Goal: Task Accomplishment & Management: Complete application form

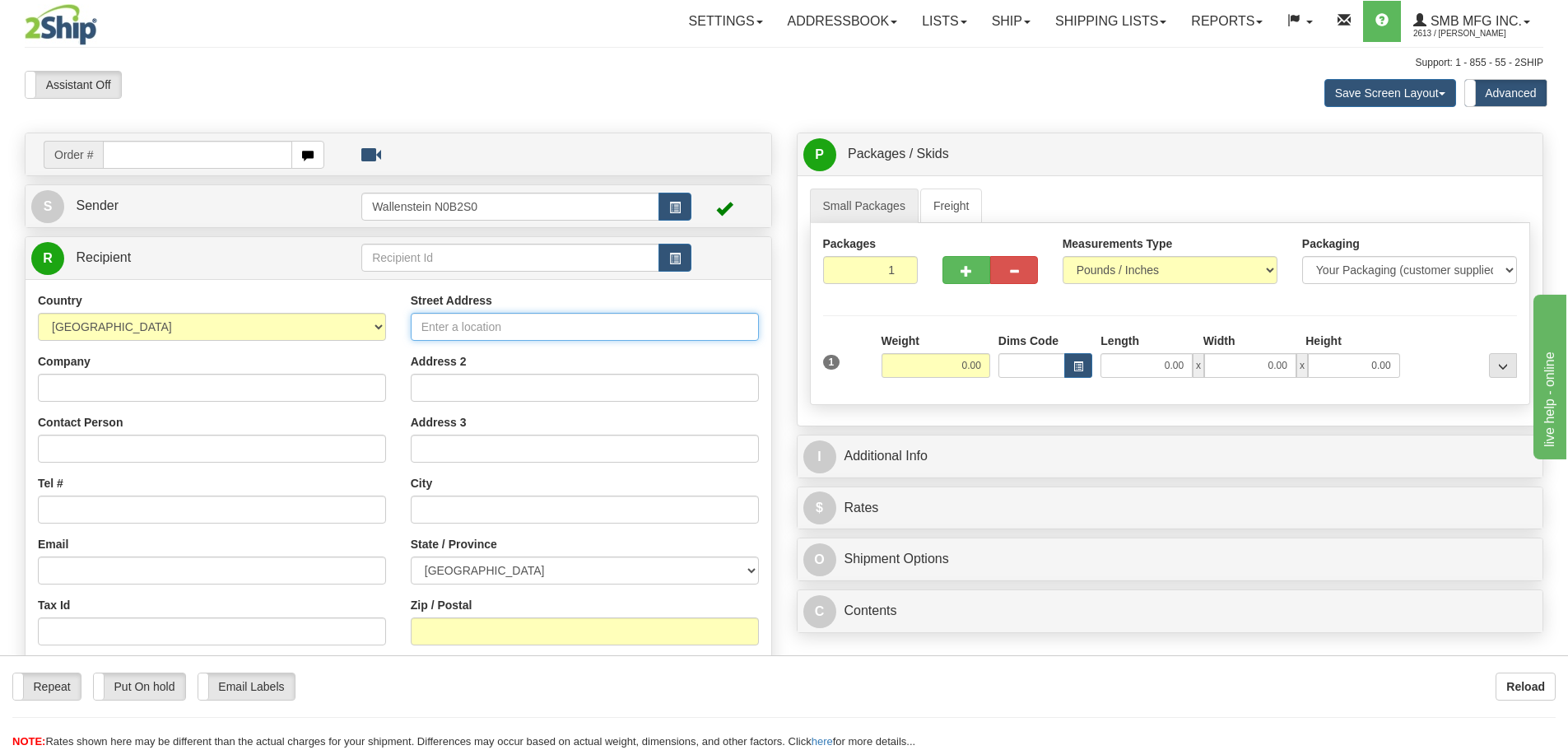
click at [454, 325] on input "Street Address" at bounding box center [584, 327] width 349 height 28
type input "140 Duffield Drive"
type input "Markham"
select select "ON"
type input "L6G 1B5"
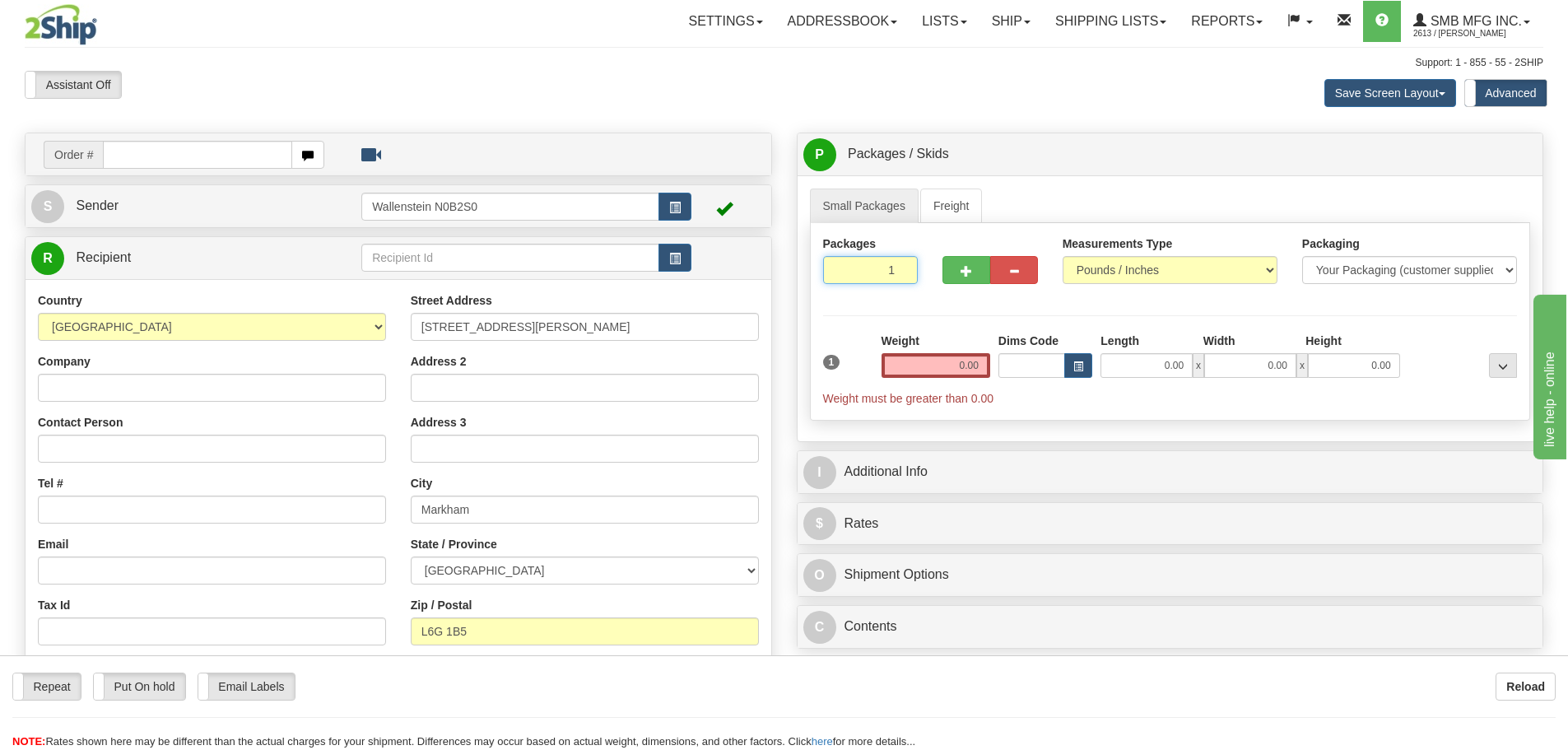
click at [879, 264] on input "1" at bounding box center [871, 270] width 96 height 28
type input "6"
type input "3"
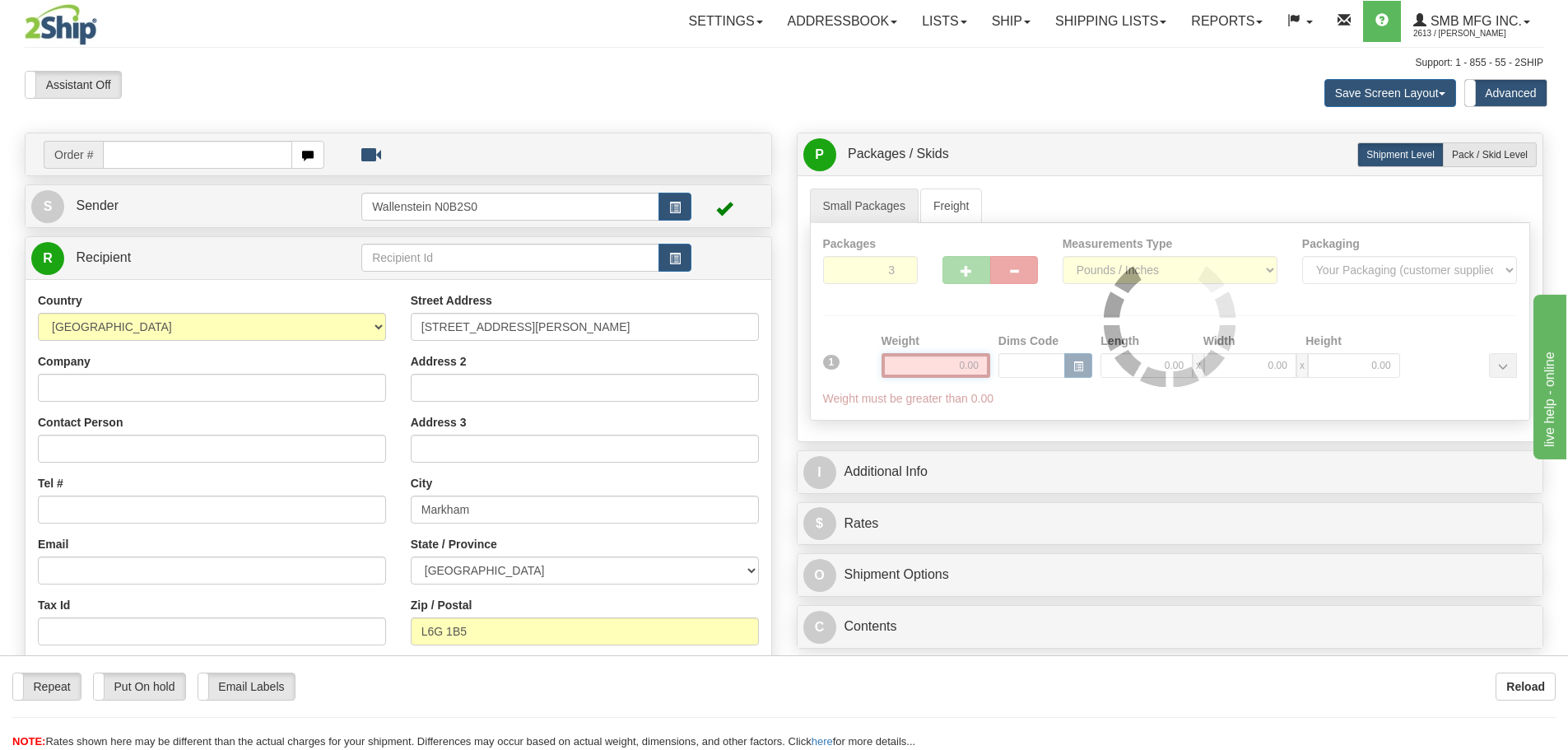
click at [941, 365] on div "Packages 3 1 Measurements Type" at bounding box center [1171, 322] width 721 height 198
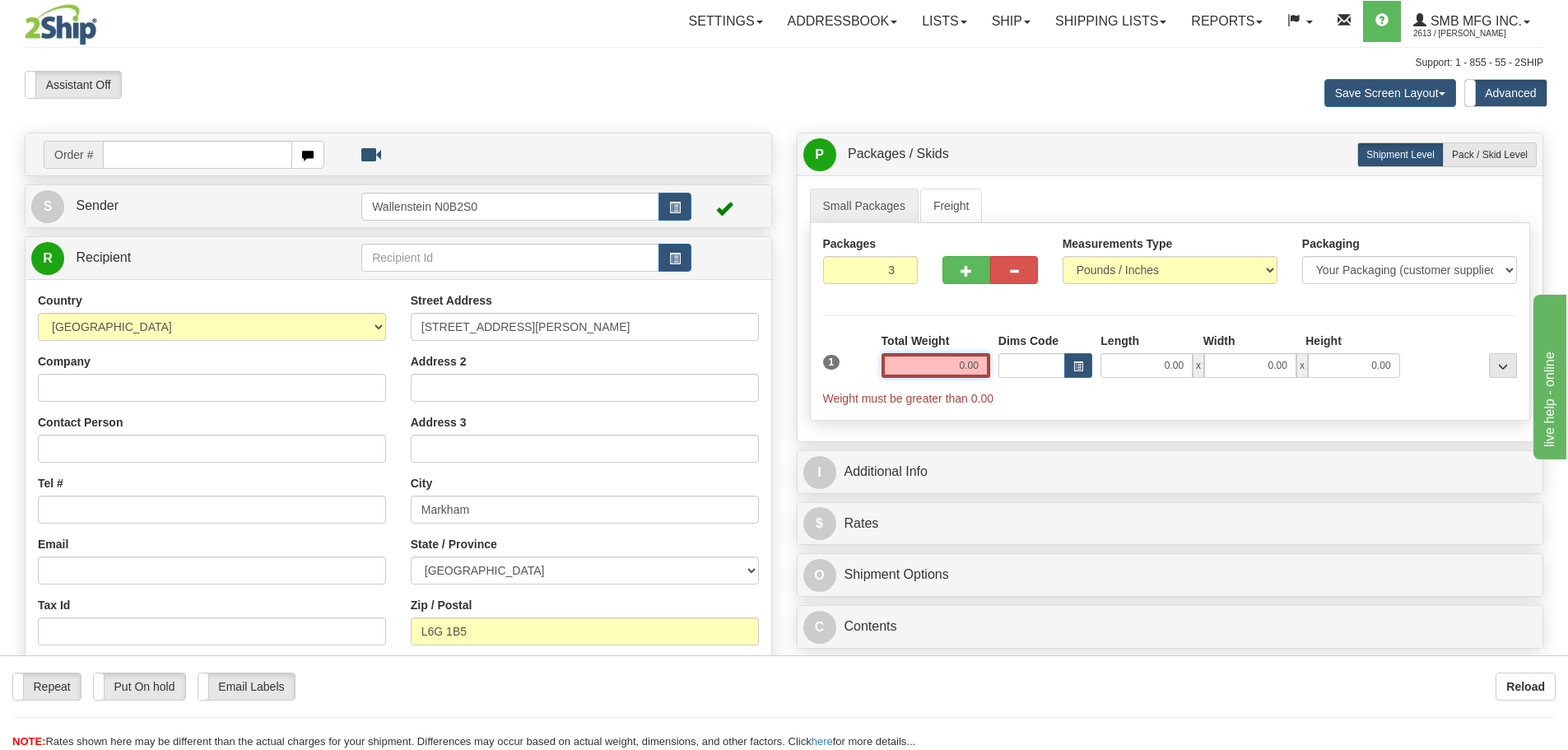
click at [951, 365] on input "0.00" at bounding box center [935, 365] width 109 height 25
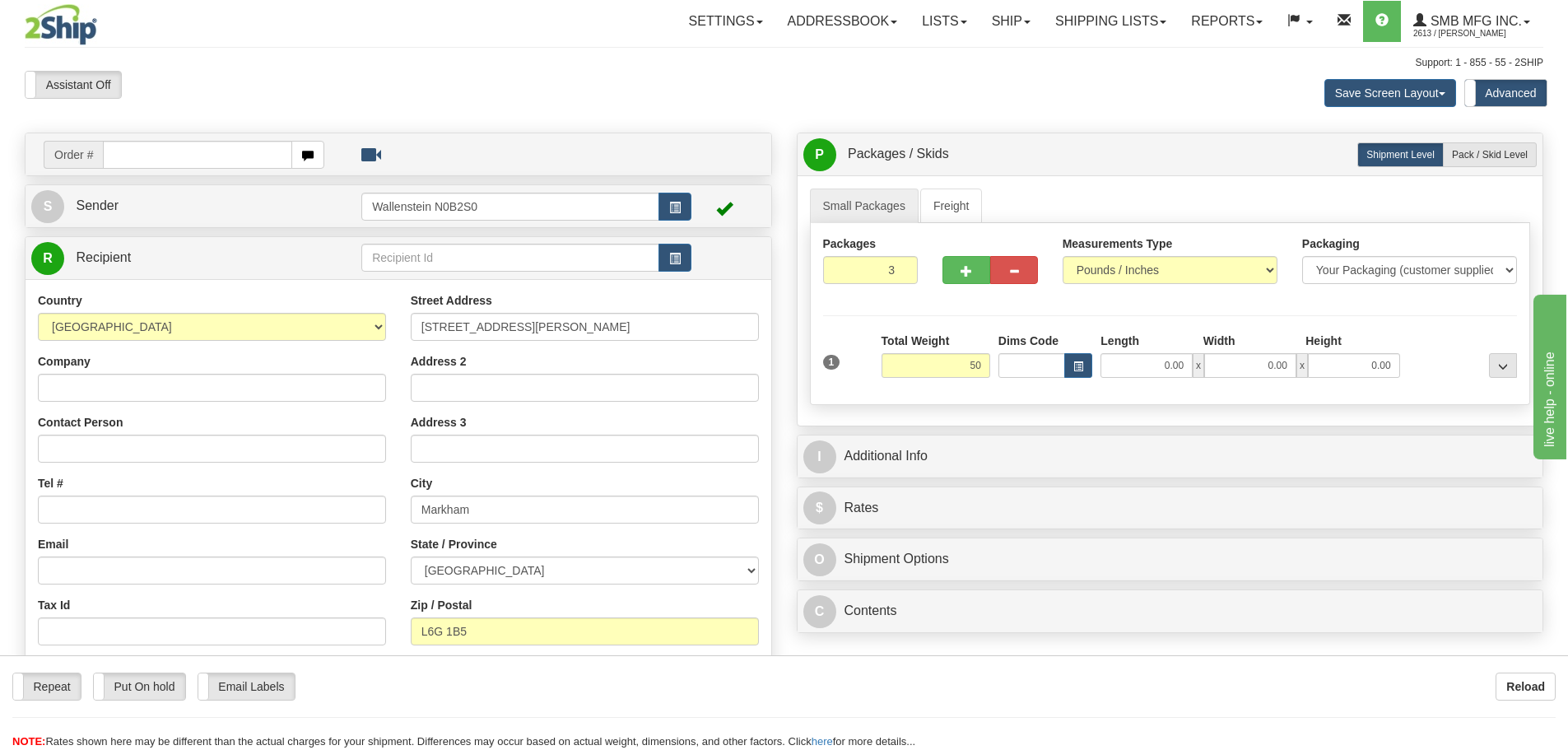
type input "50.00"
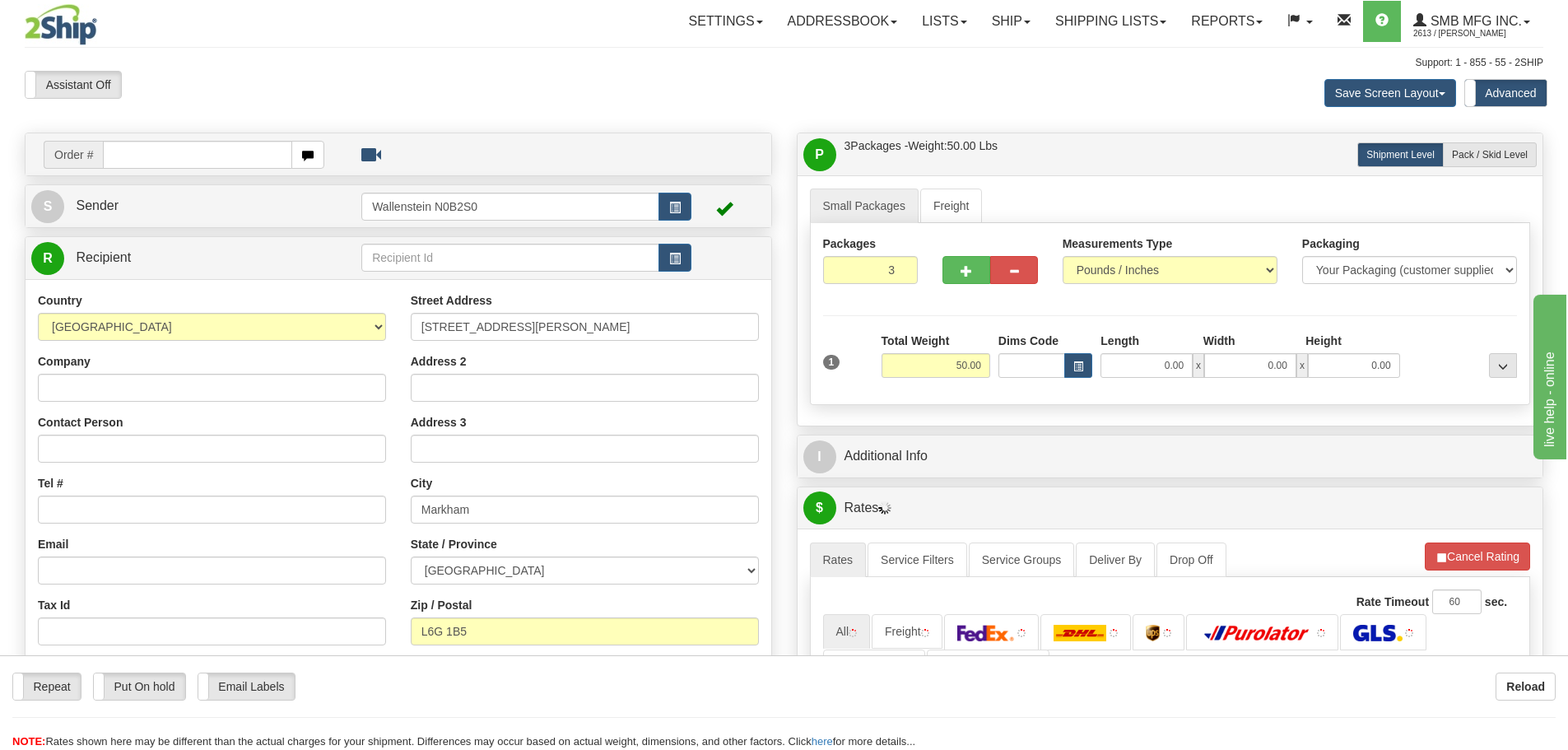
click at [1014, 398] on div "Packages 3 1 Measurements Type" at bounding box center [1171, 314] width 721 height 182
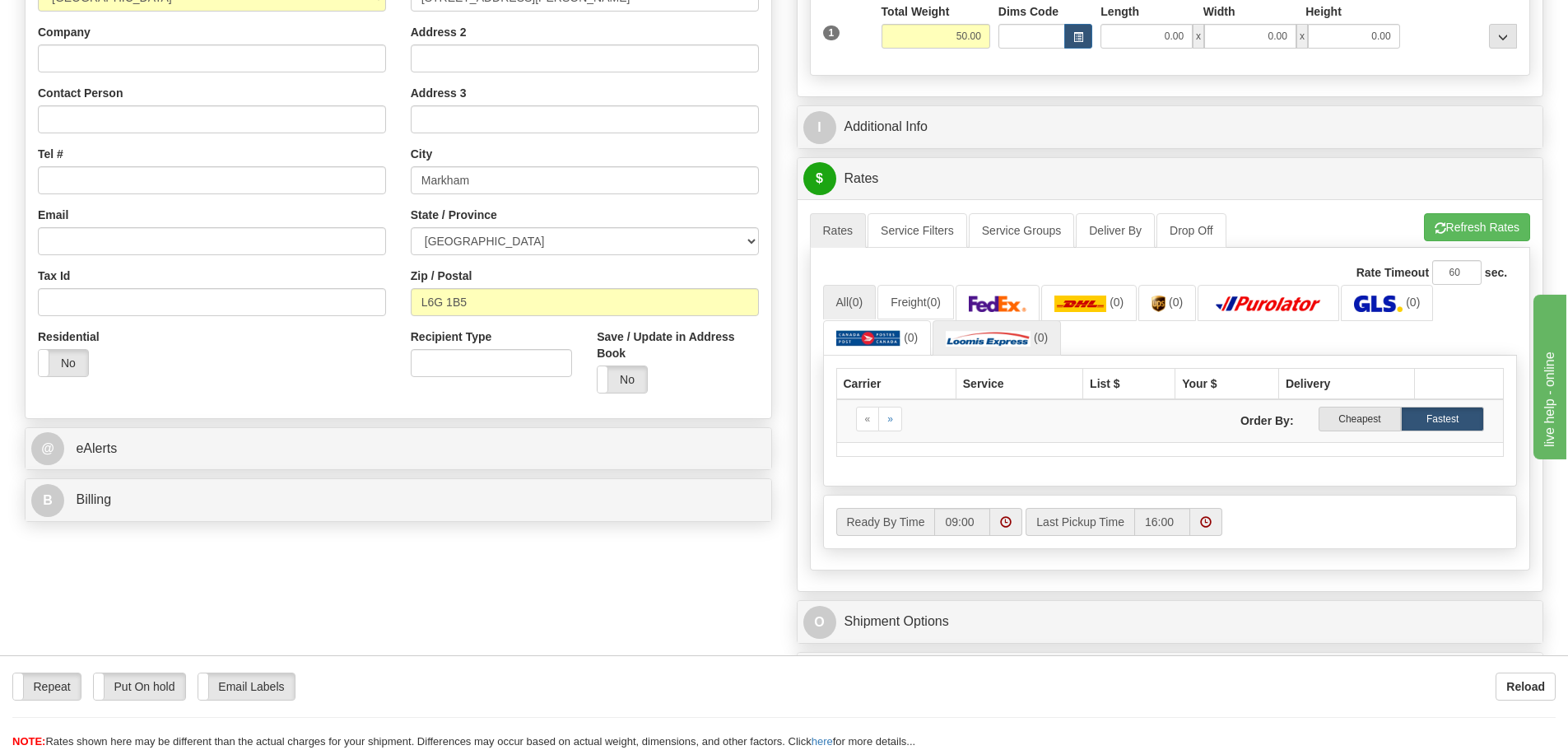
scroll to position [247, 0]
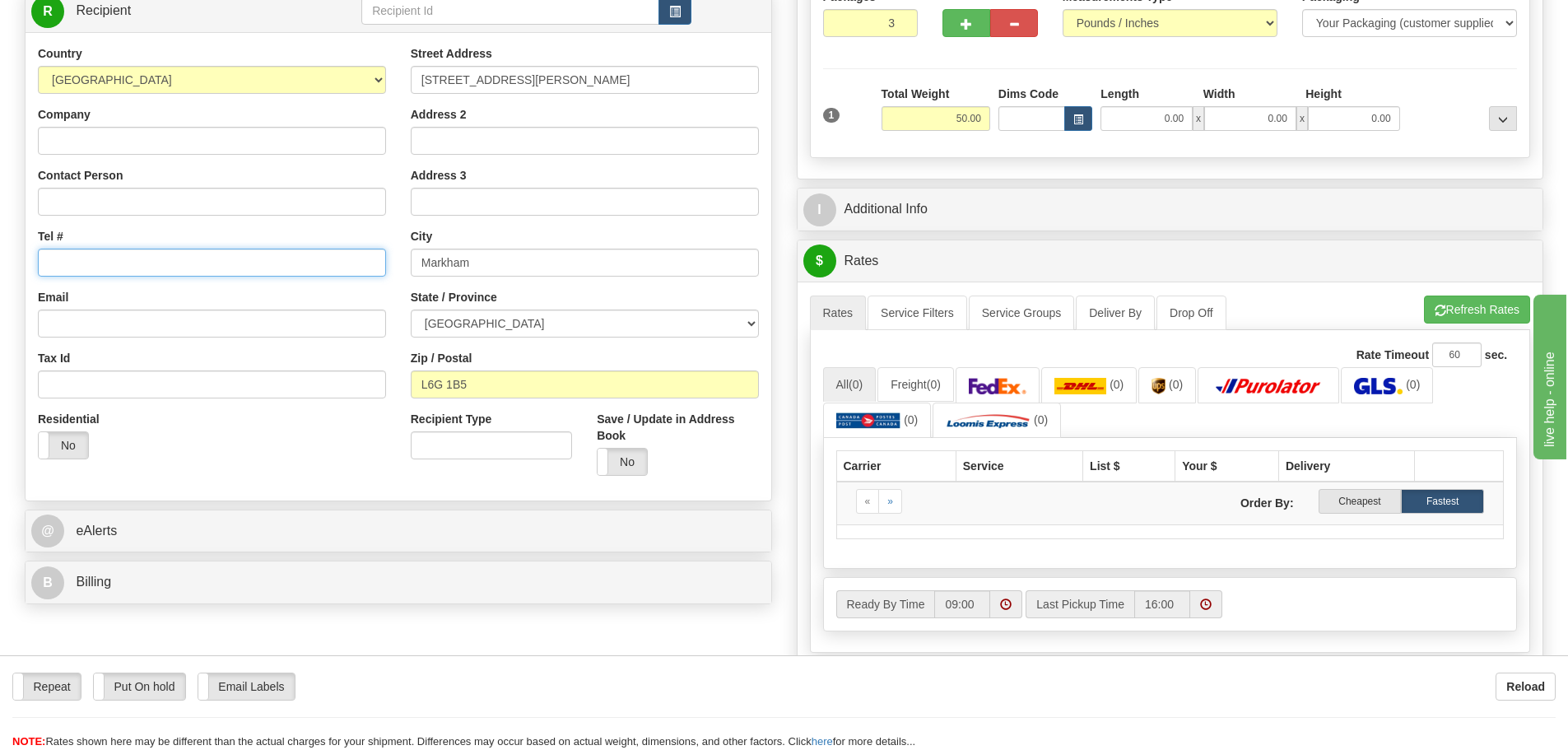
click at [102, 256] on input "Tel #" at bounding box center [212, 263] width 349 height 28
paste input "(905) 597-4660"
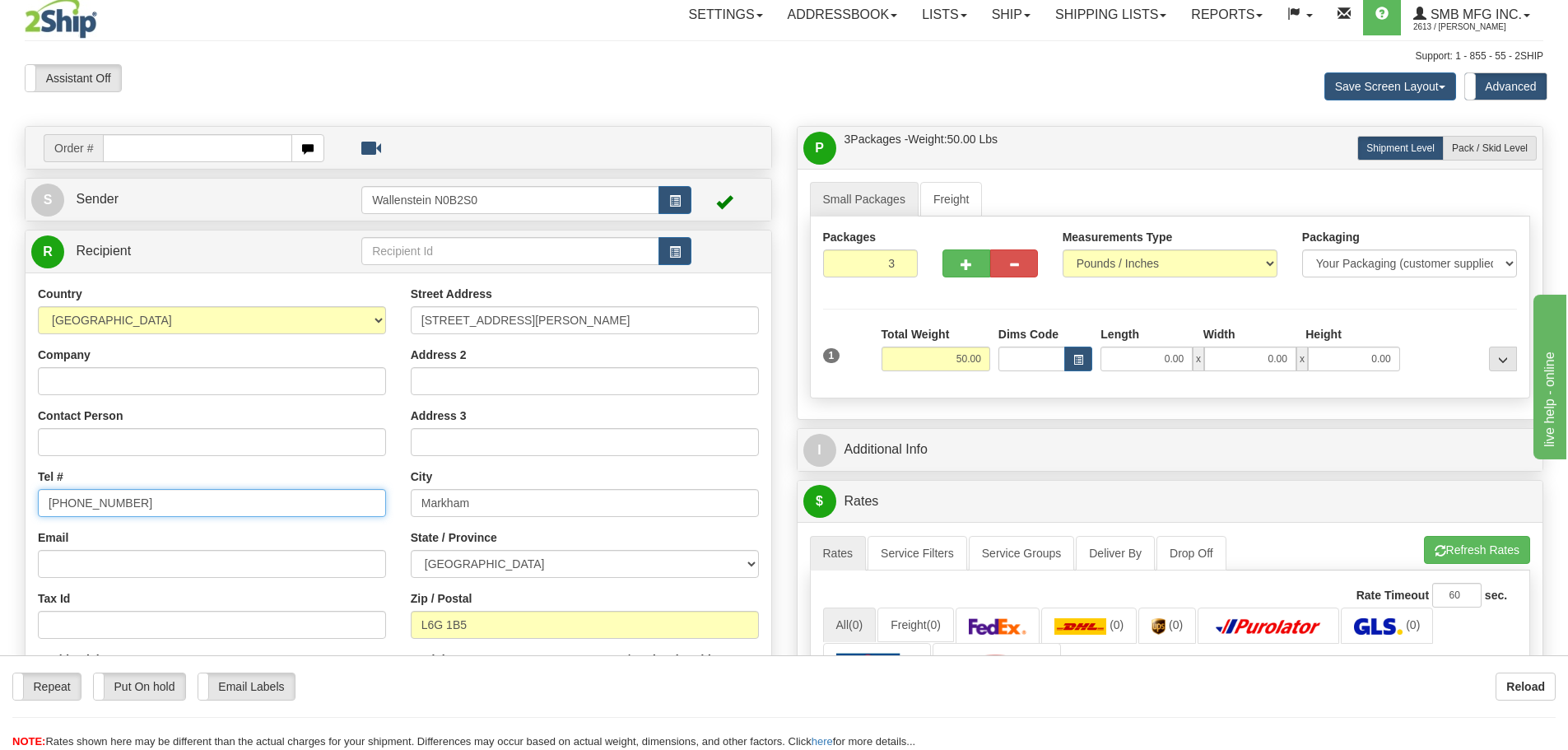
scroll to position [0, 0]
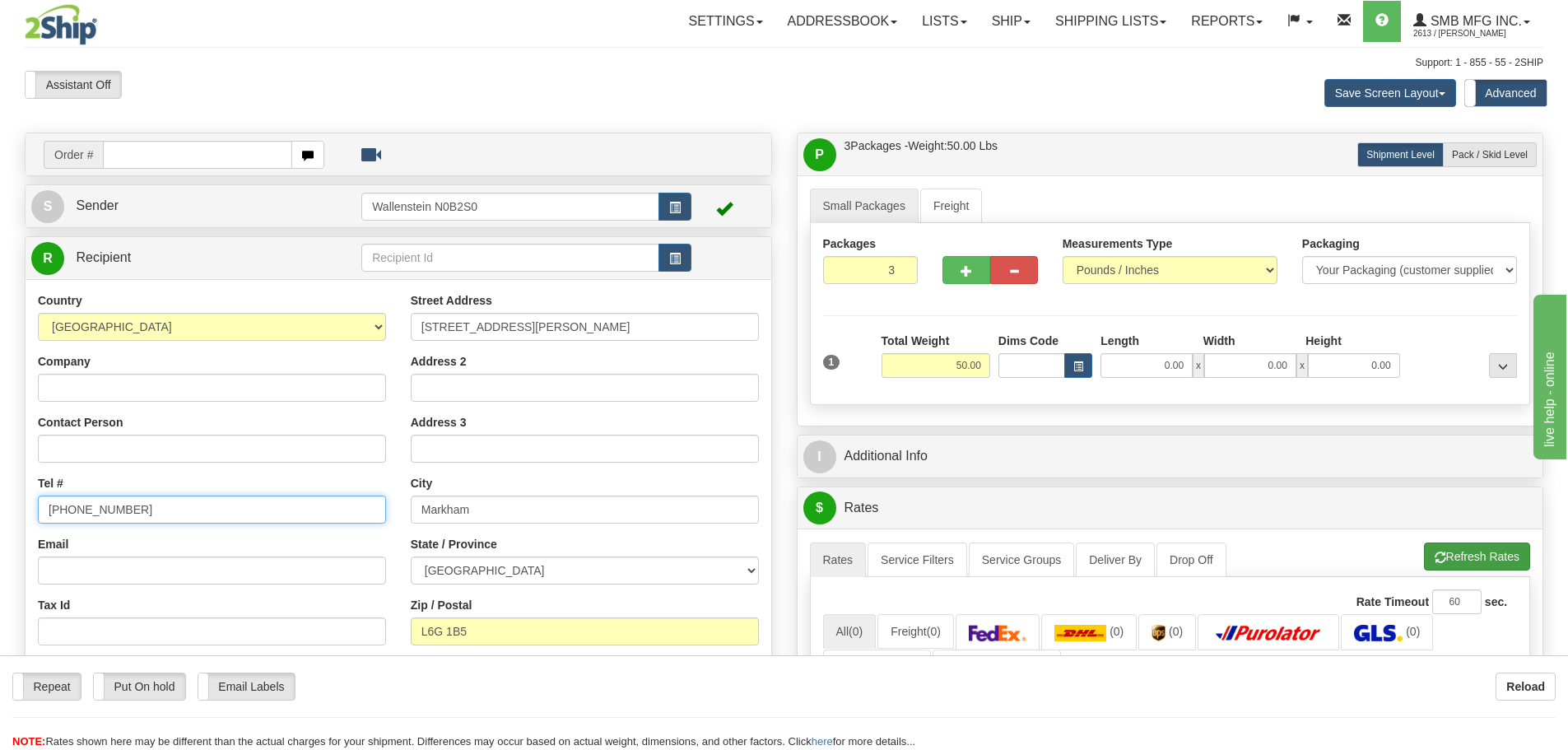
type input "(905) 597-4660"
click at [1452, 549] on button "Refresh Rates" at bounding box center [1476, 556] width 106 height 28
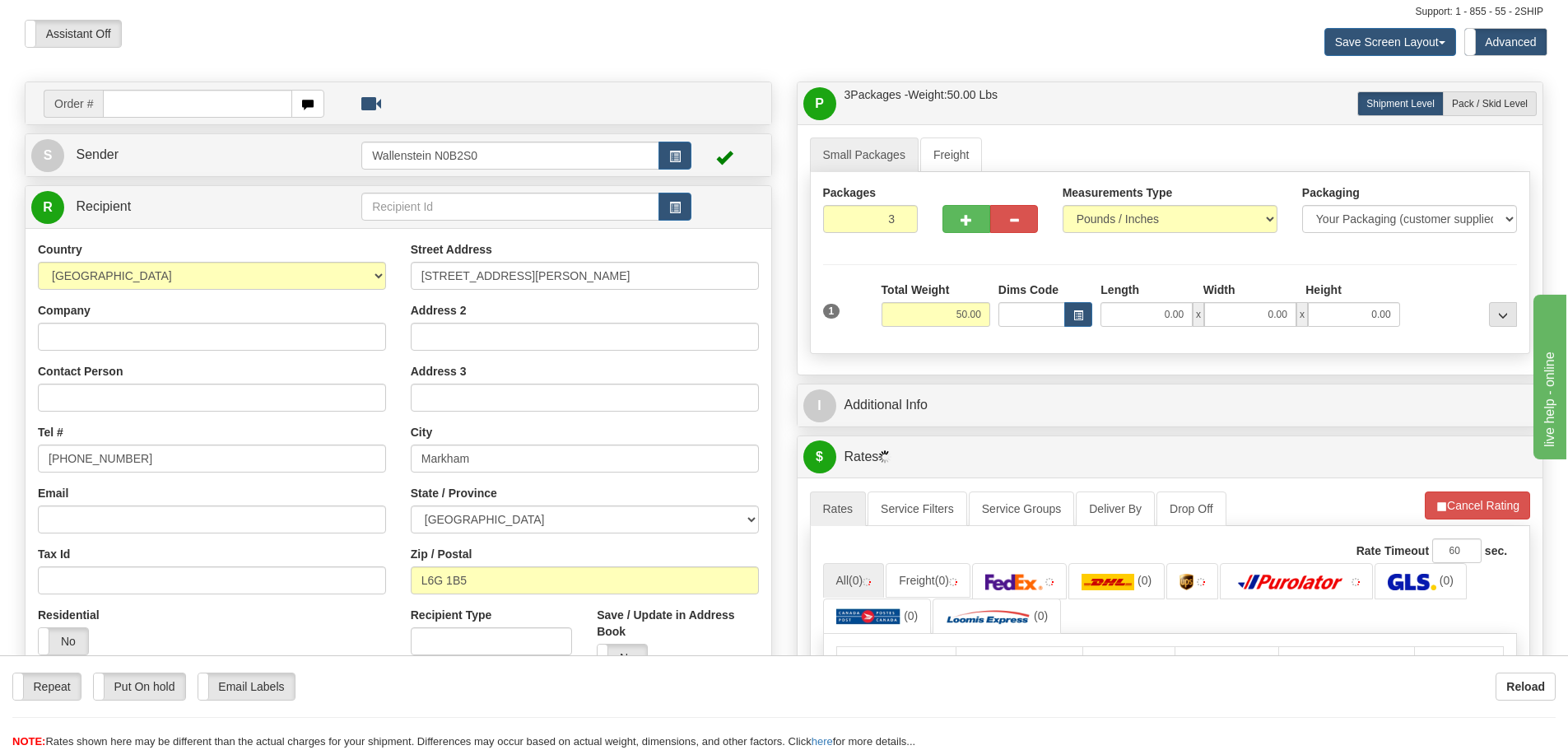
scroll to position [165, 0]
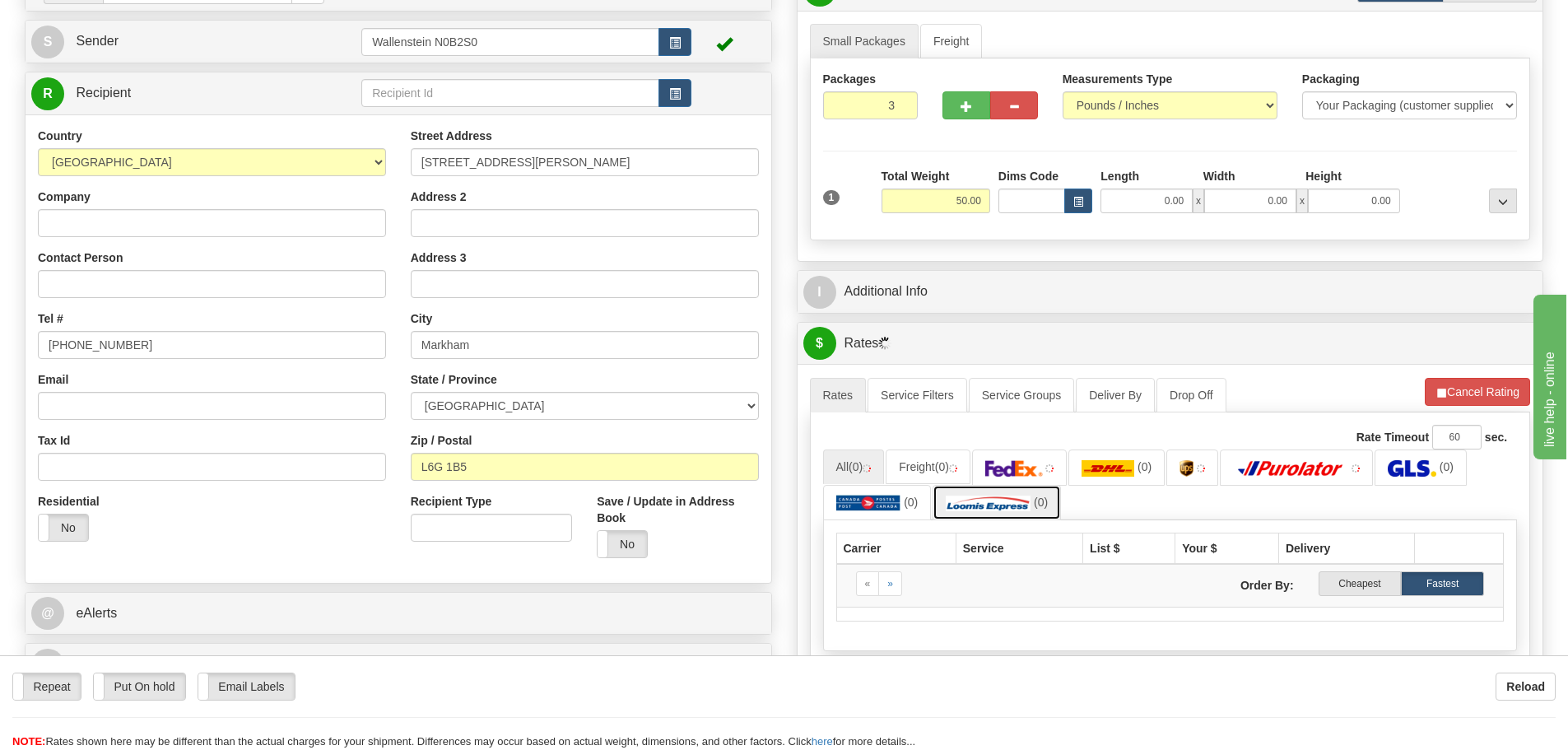
click at [994, 503] on img at bounding box center [988, 502] width 85 height 16
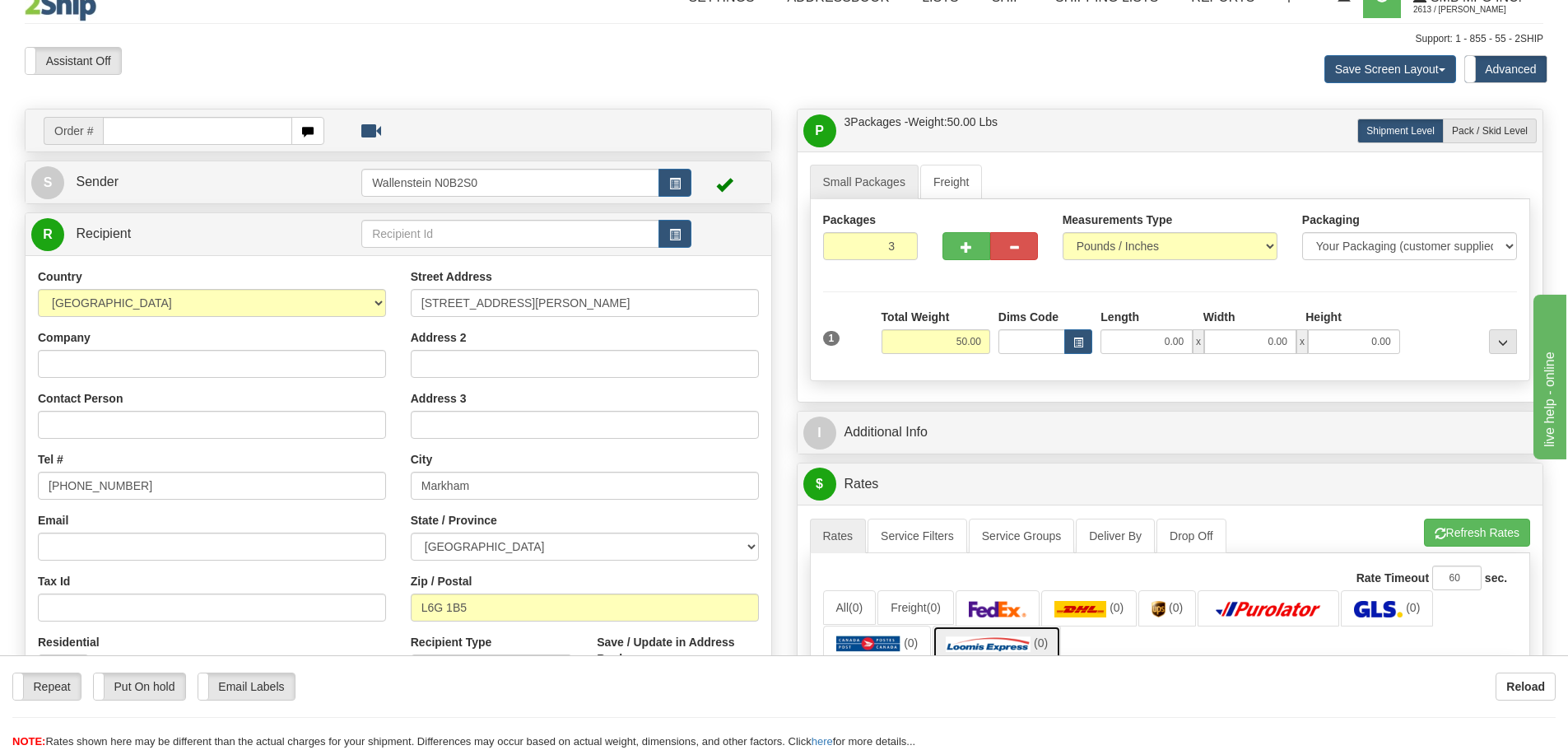
scroll to position [0, 0]
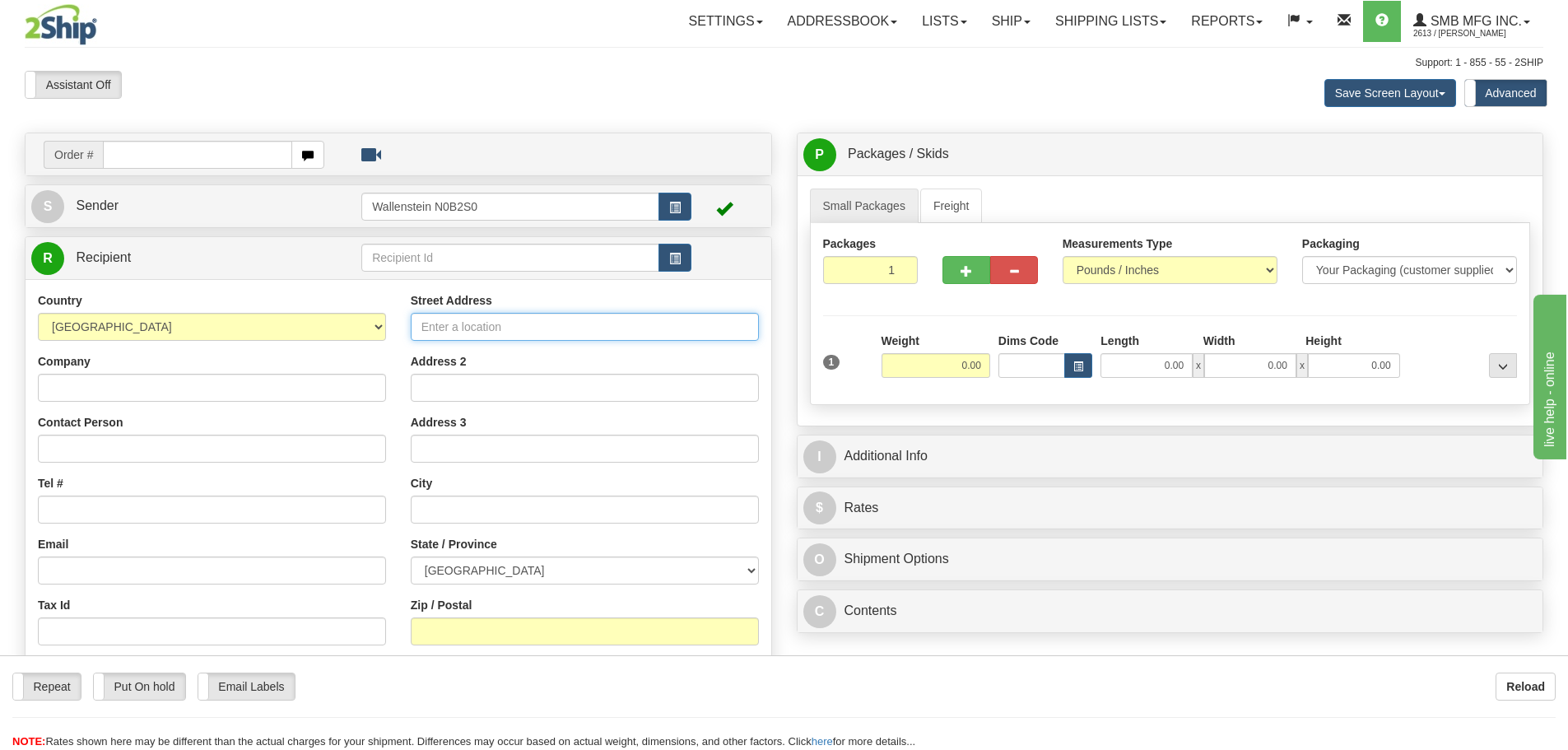
click at [455, 323] on input "Street Address" at bounding box center [584, 327] width 349 height 28
type input "140 Duffield Drive"
type input "Markham"
select select "ON"
type input "L6G 1B5"
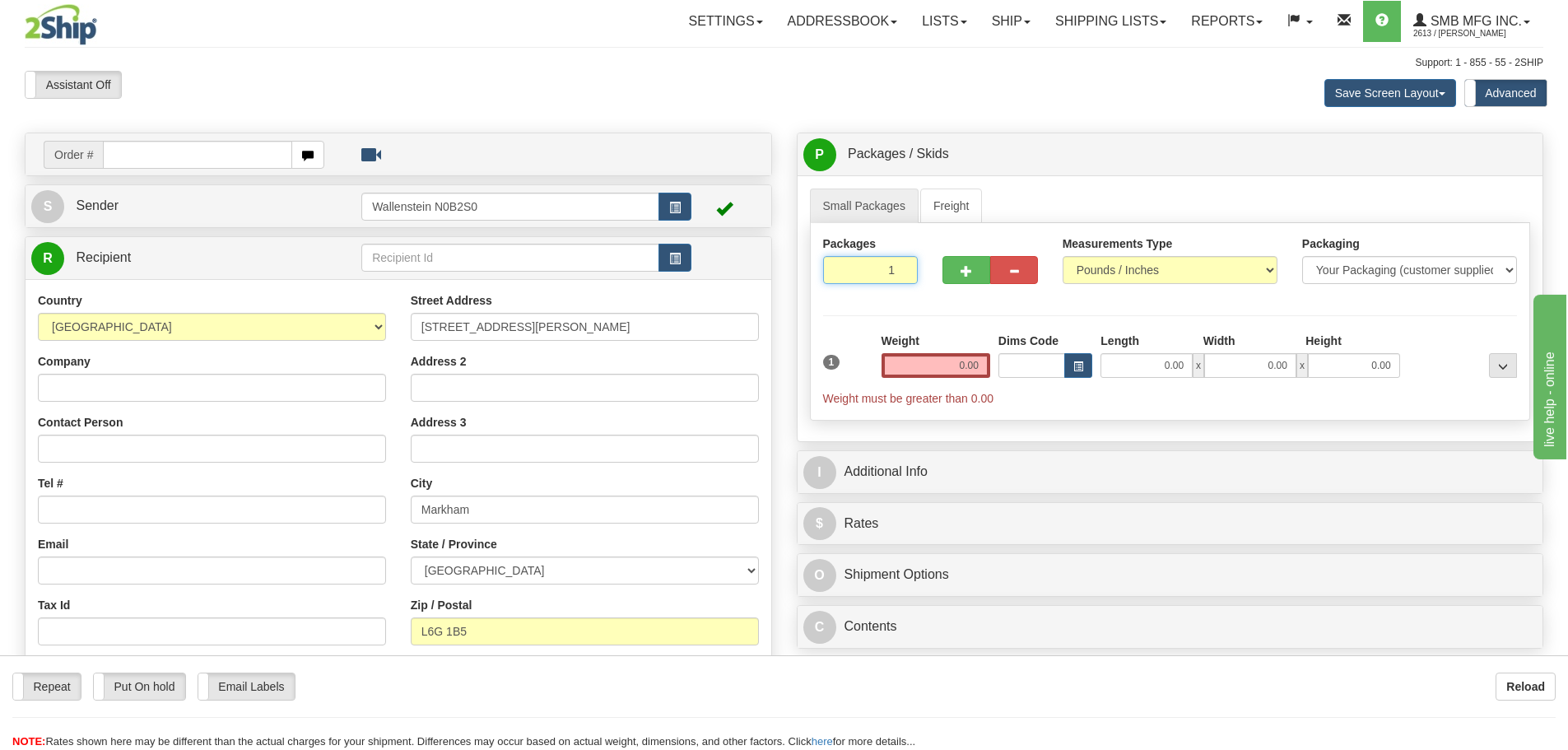
click at [883, 274] on input "1" at bounding box center [871, 270] width 96 height 28
type input "3"
click at [937, 364] on div "Packages 3 1 Measurements Type" at bounding box center [1171, 322] width 721 height 198
click at [937, 364] on input "0.00" at bounding box center [935, 365] width 109 height 25
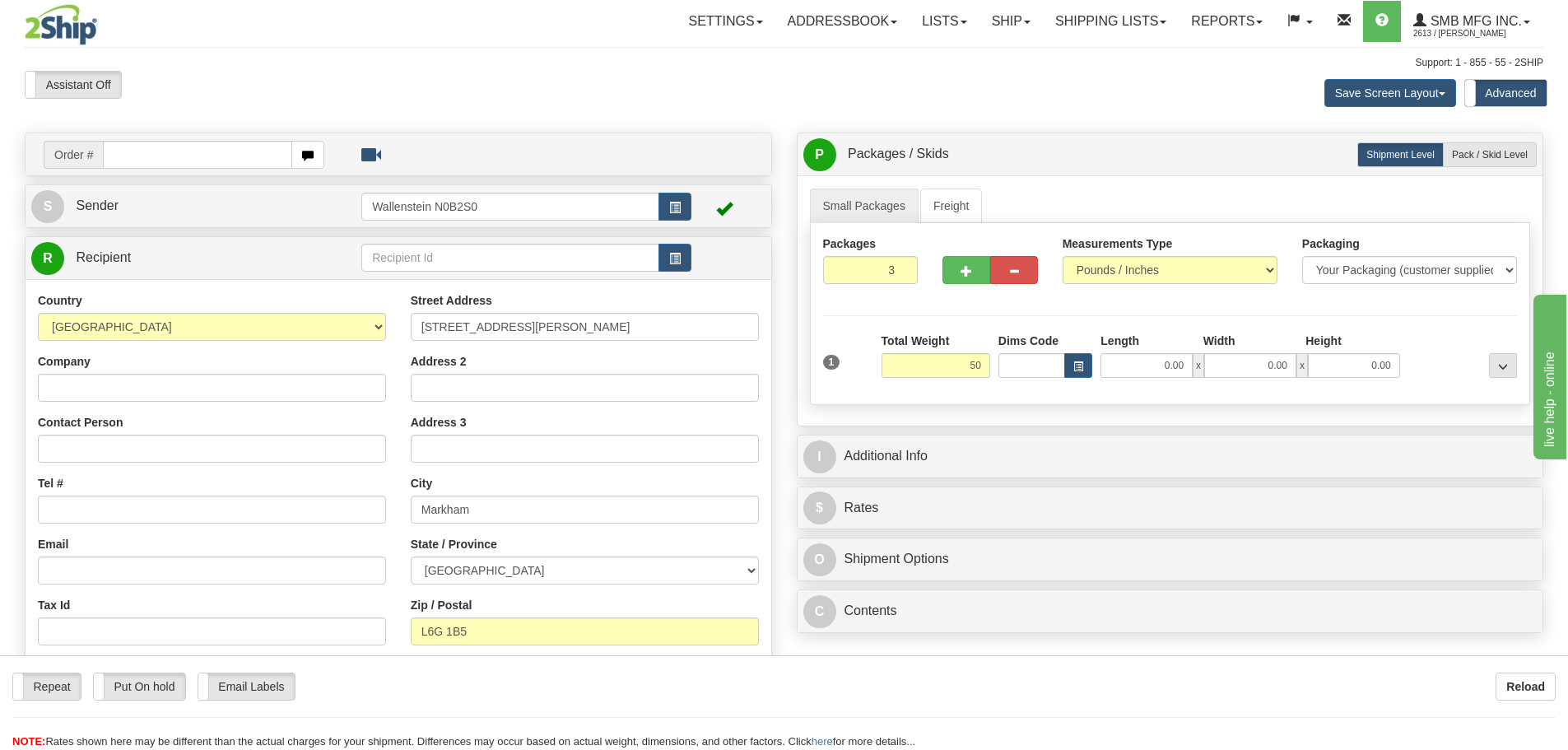
type input "50.00"
click at [1010, 399] on div "Packages 3 1 Measurements Type" at bounding box center [1171, 314] width 721 height 182
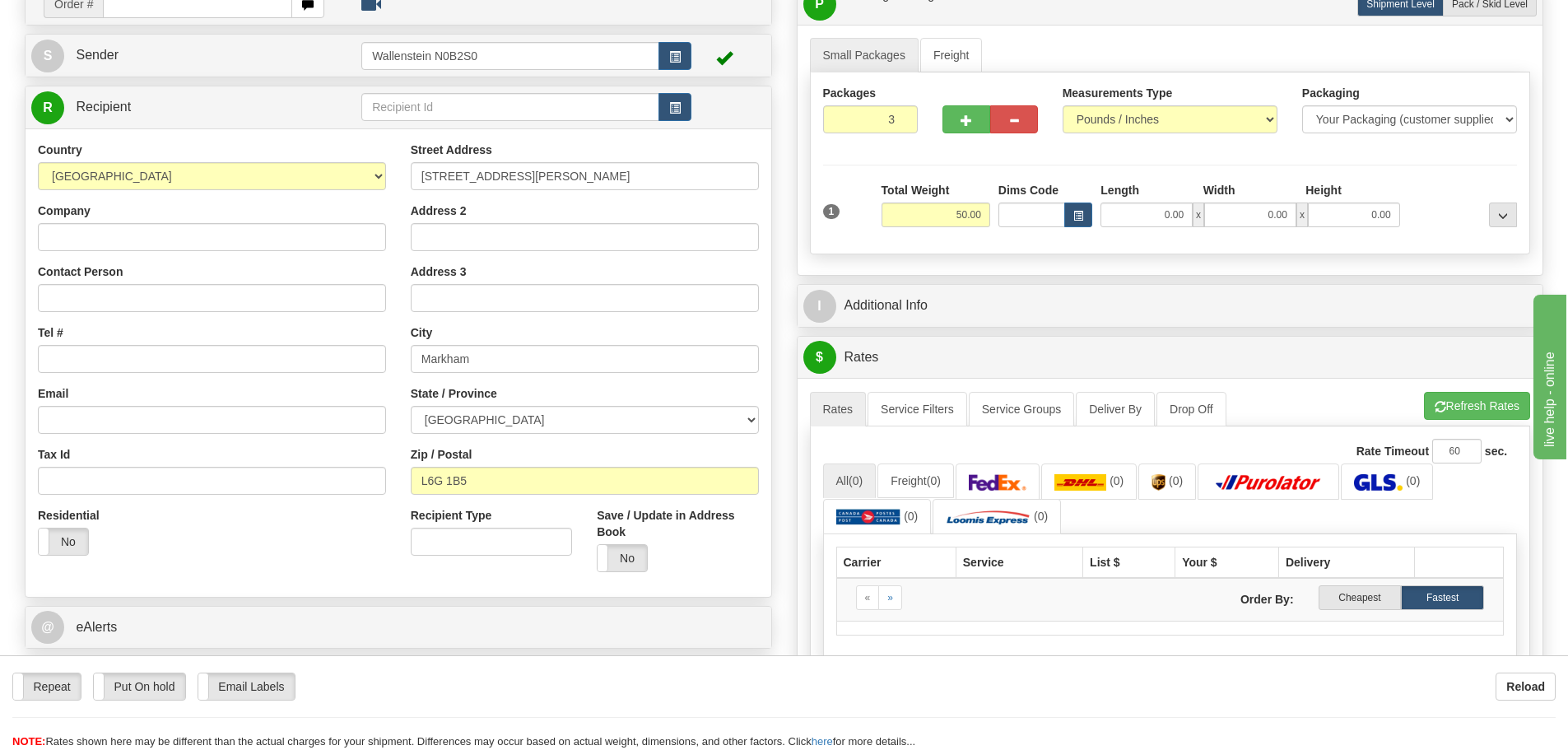
scroll to position [82, 0]
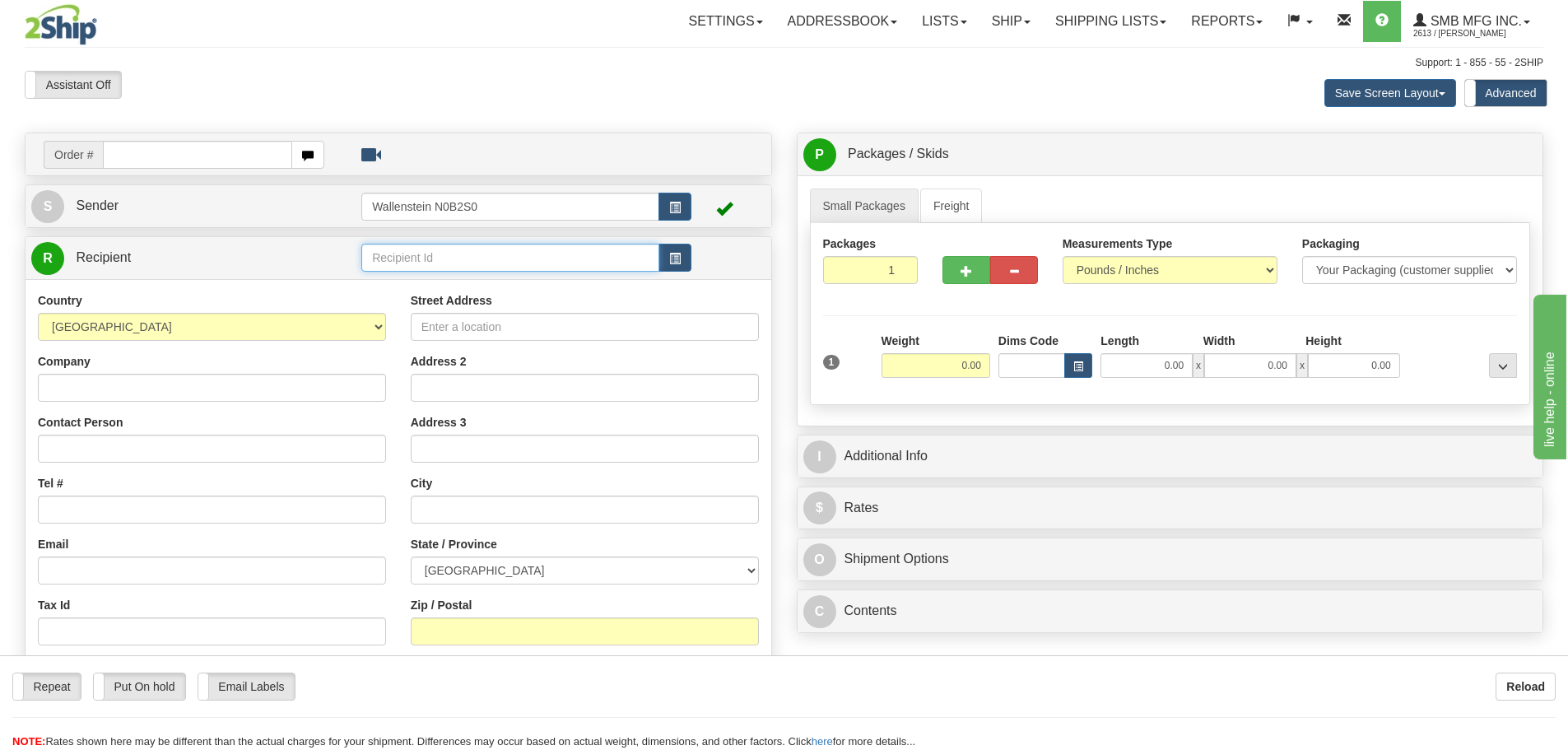
click at [386, 261] on input "text" at bounding box center [510, 258] width 298 height 28
type input "nor"
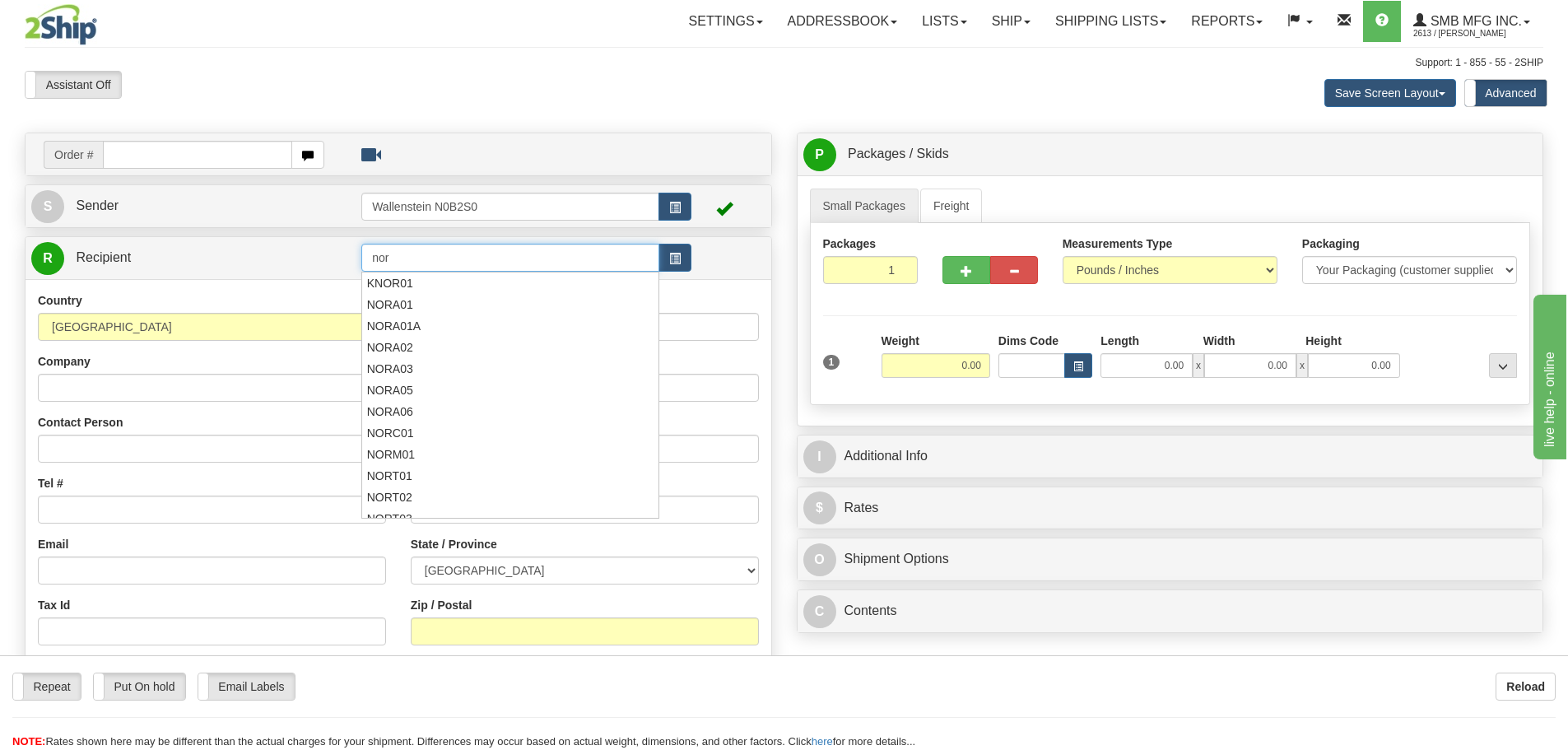
drag, startPoint x: 409, startPoint y: 261, endPoint x: 357, endPoint y: 261, distance: 52.0
click at [357, 261] on tr "R Recipient nor" at bounding box center [397, 258] width 734 height 34
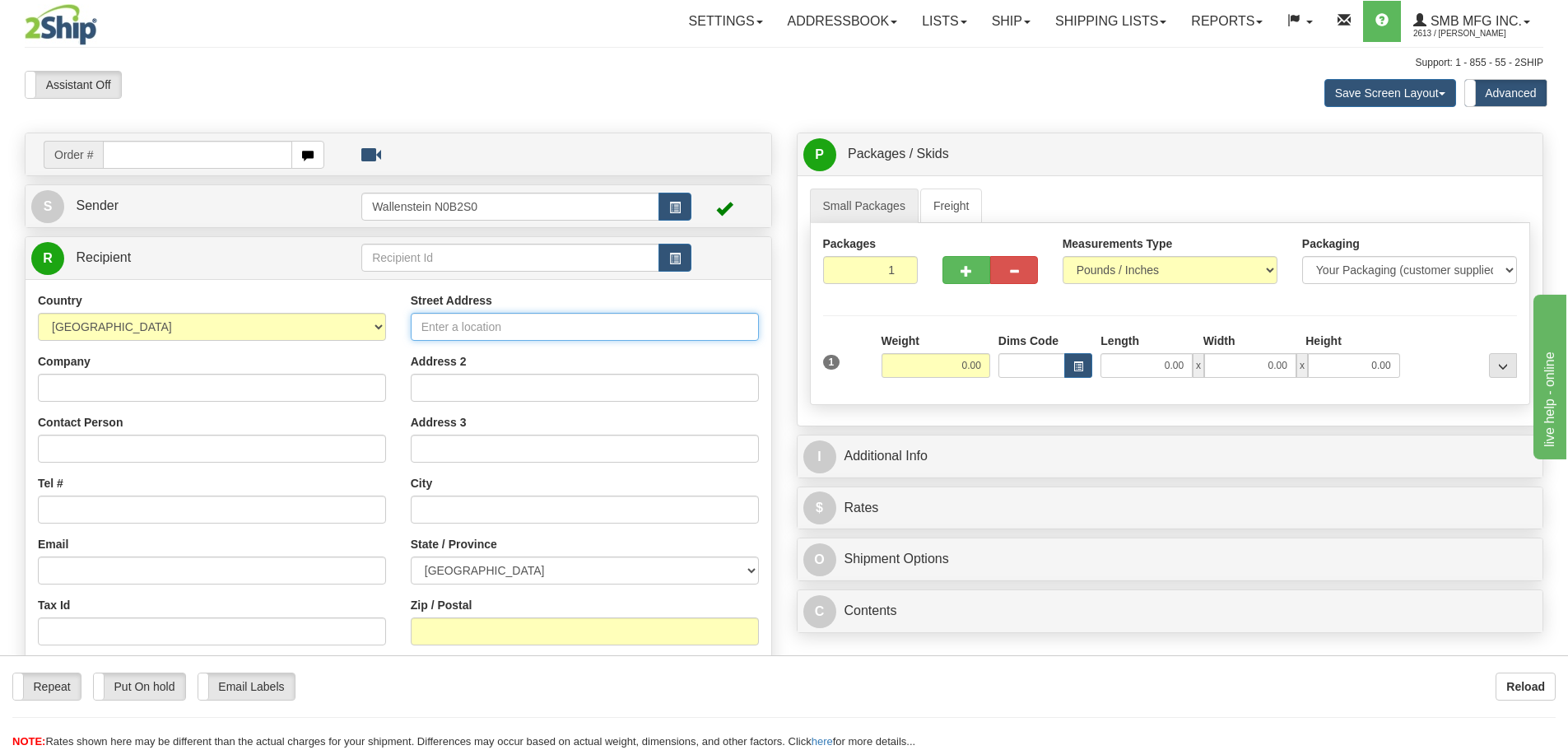
click at [468, 324] on input "Street Address" at bounding box center [584, 327] width 349 height 28
paste input "[STREET_ADDRESS]"
type input "[STREET_ADDRESS]"
click at [483, 564] on select "[GEOGRAPHIC_DATA] [GEOGRAPHIC_DATA] [GEOGRAPHIC_DATA] [GEOGRAPHIC_DATA] [GEOGRA…" at bounding box center [584, 570] width 349 height 28
select select "ON"
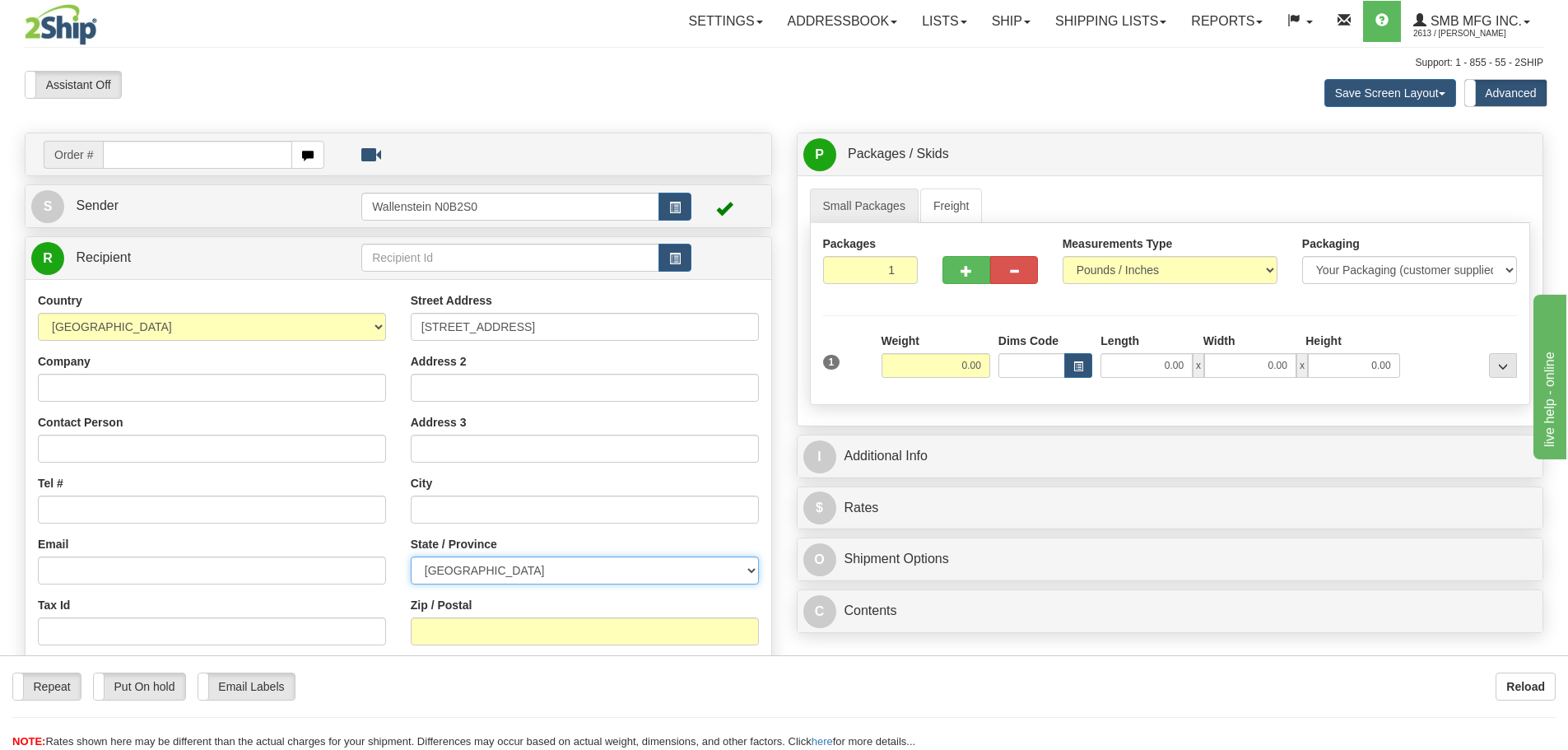
click at [410, 556] on select "[GEOGRAPHIC_DATA] [GEOGRAPHIC_DATA] [GEOGRAPHIC_DATA] [GEOGRAPHIC_DATA] [GEOGRA…" at bounding box center [584, 570] width 349 height 28
click at [461, 505] on input "text" at bounding box center [584, 509] width 349 height 28
paste input "Pointe-Claire"
type input "Pointe-Claire"
click at [482, 577] on select "[GEOGRAPHIC_DATA] [GEOGRAPHIC_DATA] [GEOGRAPHIC_DATA] [GEOGRAPHIC_DATA] [GEOGRA…" at bounding box center [584, 570] width 349 height 28
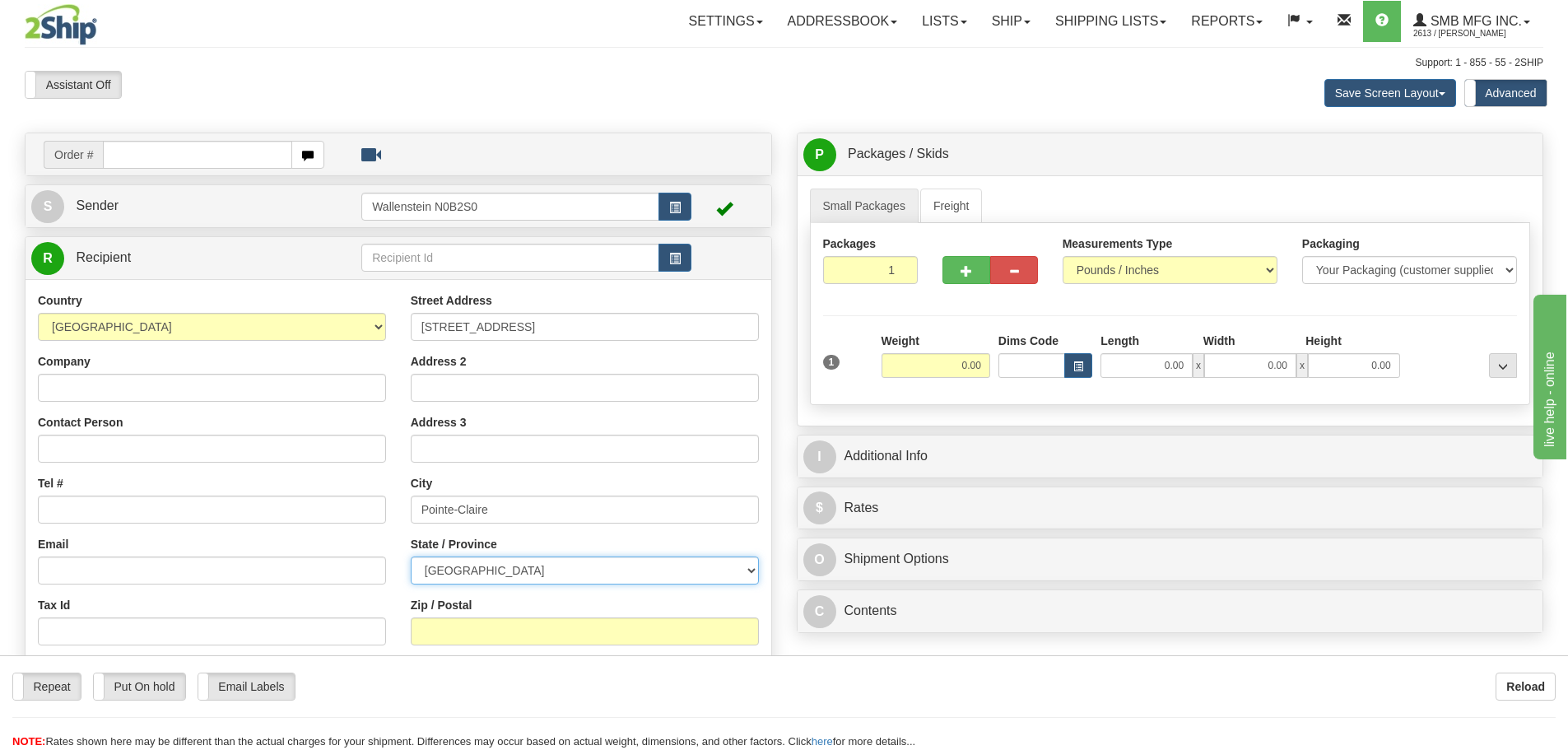
select select "QC"
click at [410, 556] on select "[GEOGRAPHIC_DATA] [GEOGRAPHIC_DATA] [GEOGRAPHIC_DATA] [GEOGRAPHIC_DATA] [GEOGRA…" at bounding box center [584, 570] width 349 height 28
click at [477, 623] on input "Zip / Postal" at bounding box center [584, 631] width 349 height 28
paste input "H9R 3S3"
type input "H9R 3S3"
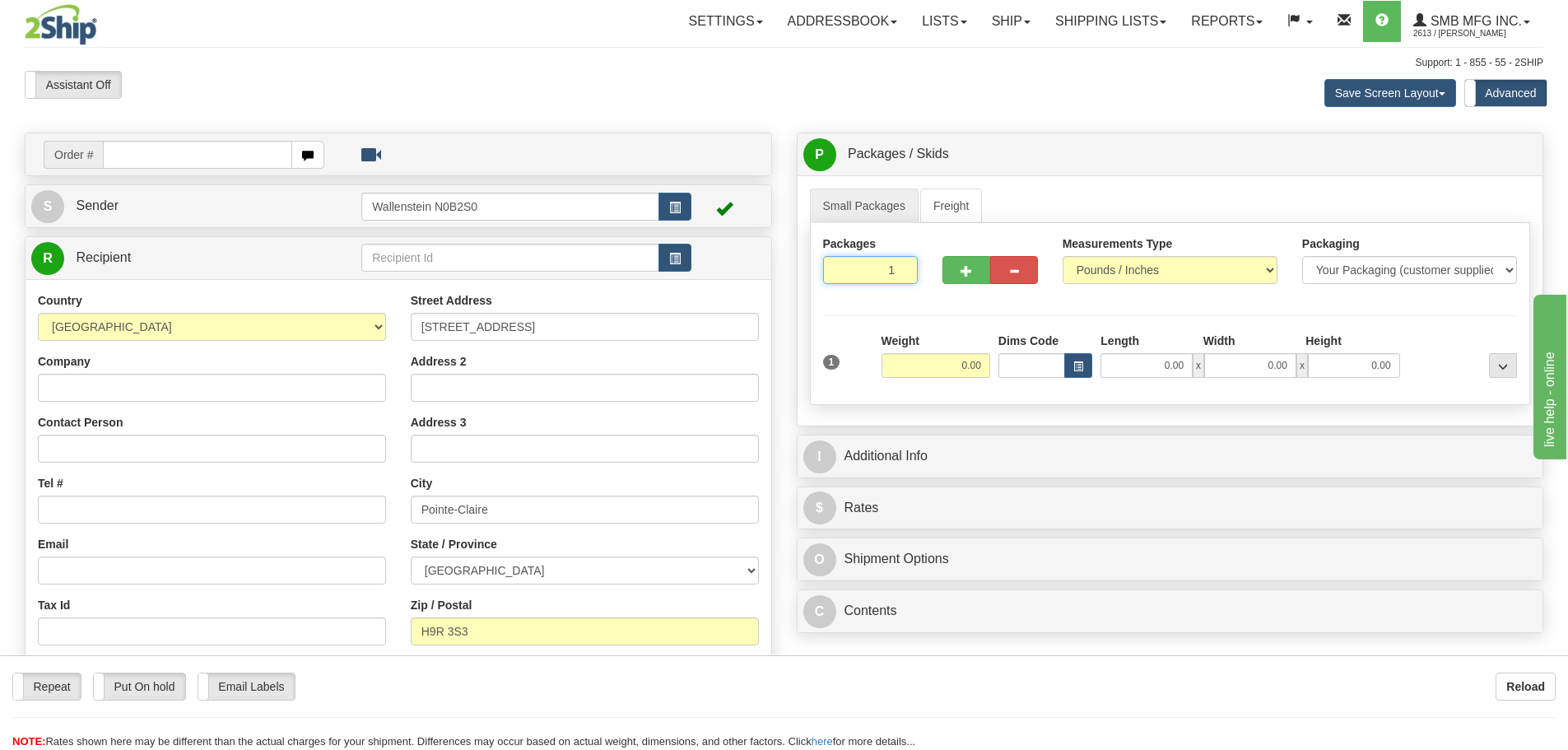
click at [884, 273] on input "1" at bounding box center [871, 270] width 96 height 28
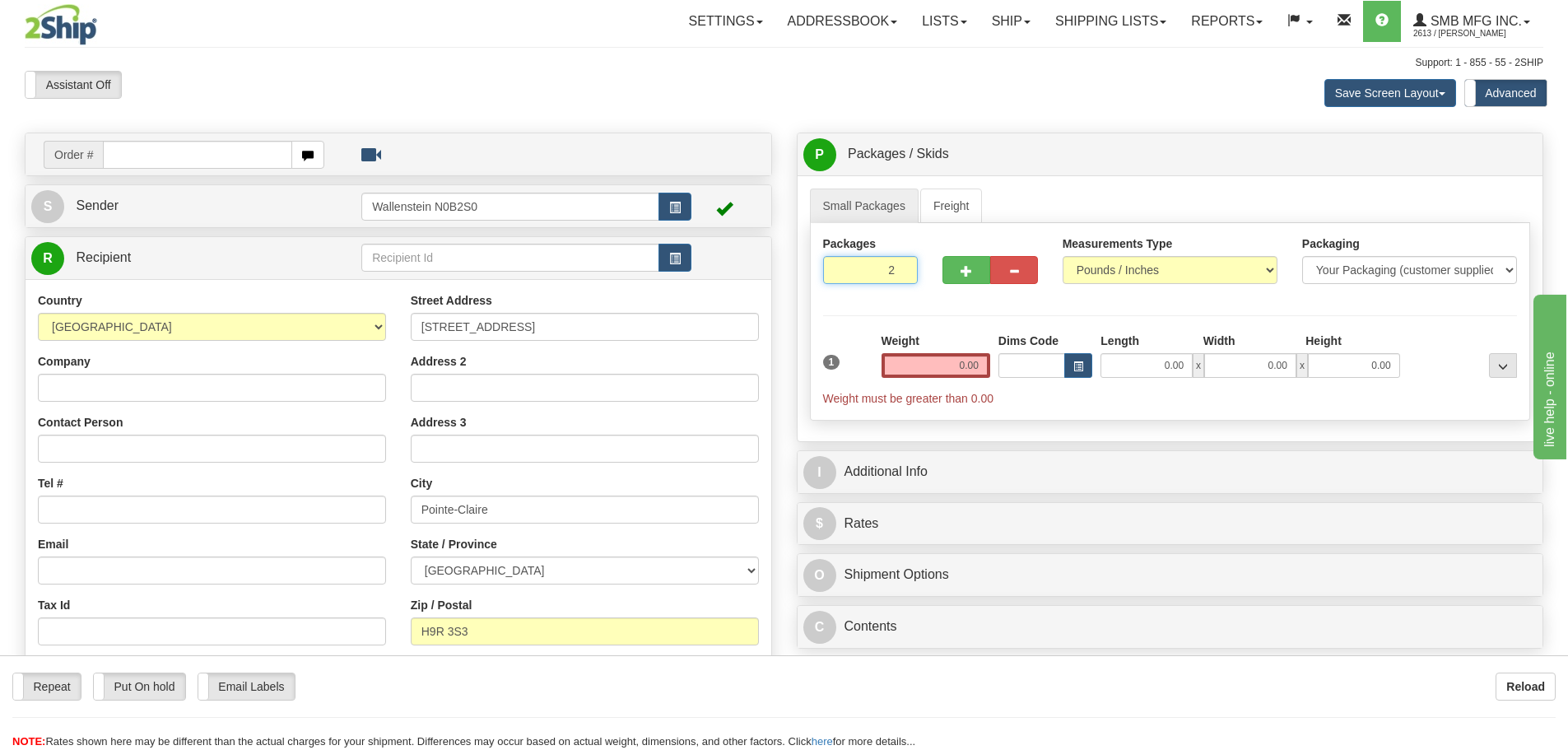
type input "2"
click at [932, 362] on div "Packages 2 1 Measurements Type" at bounding box center [1171, 322] width 721 height 198
click at [940, 363] on input "0.00" at bounding box center [935, 365] width 109 height 25
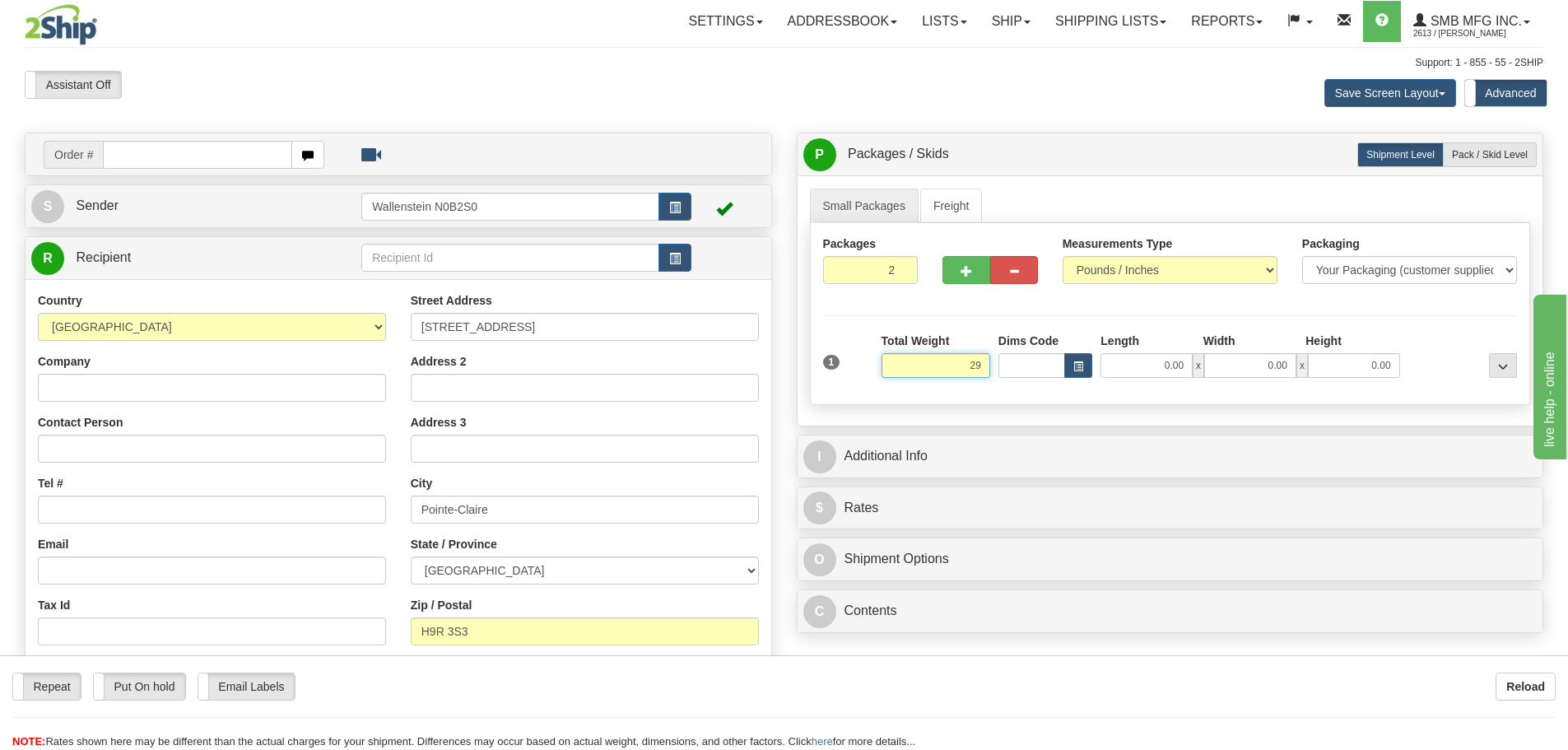
click button "Delete" at bounding box center [0, 0] width 0 height 0
type input "29.00"
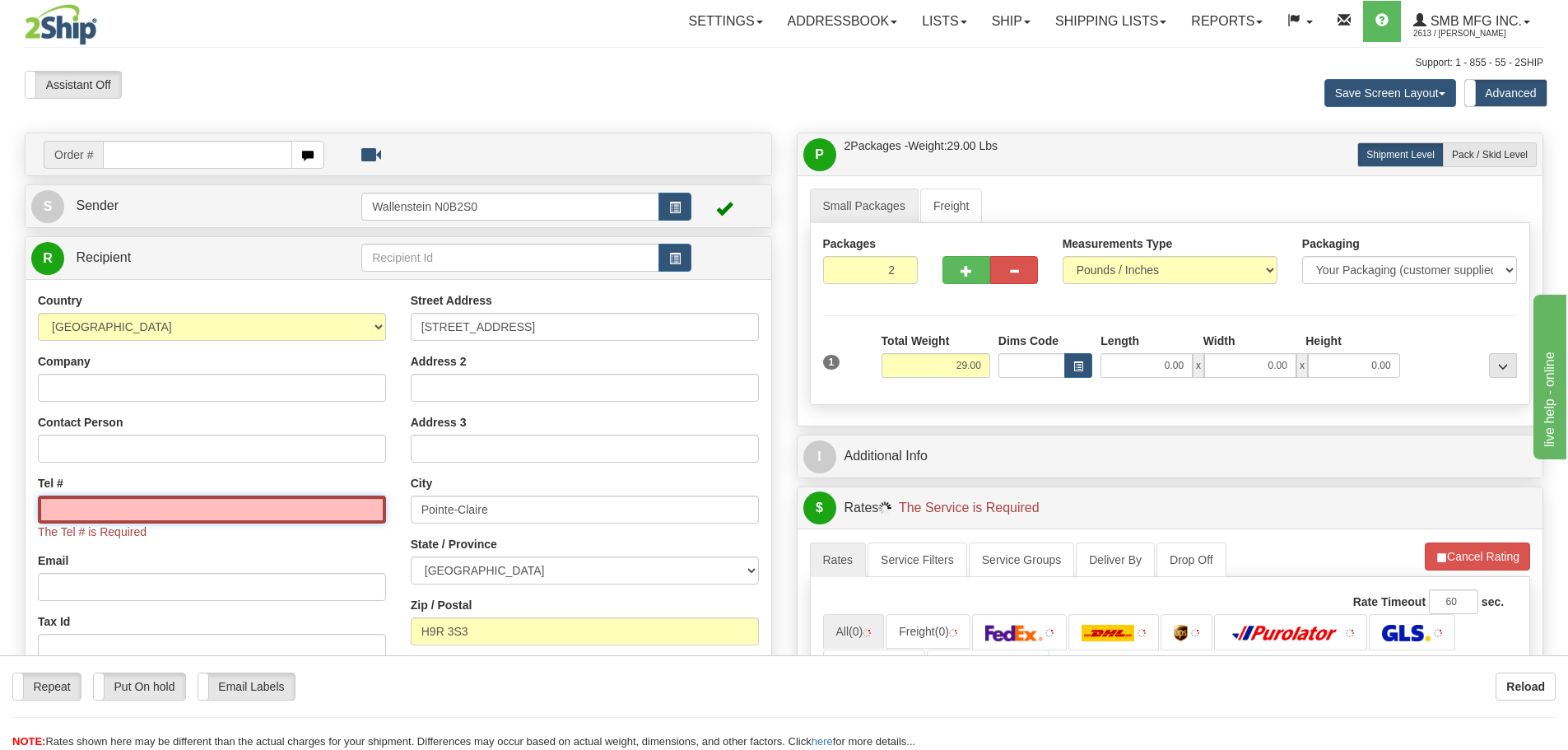
click at [73, 507] on input "Tel #" at bounding box center [212, 509] width 349 height 28
paste input "[PHONE_NUMBER]"
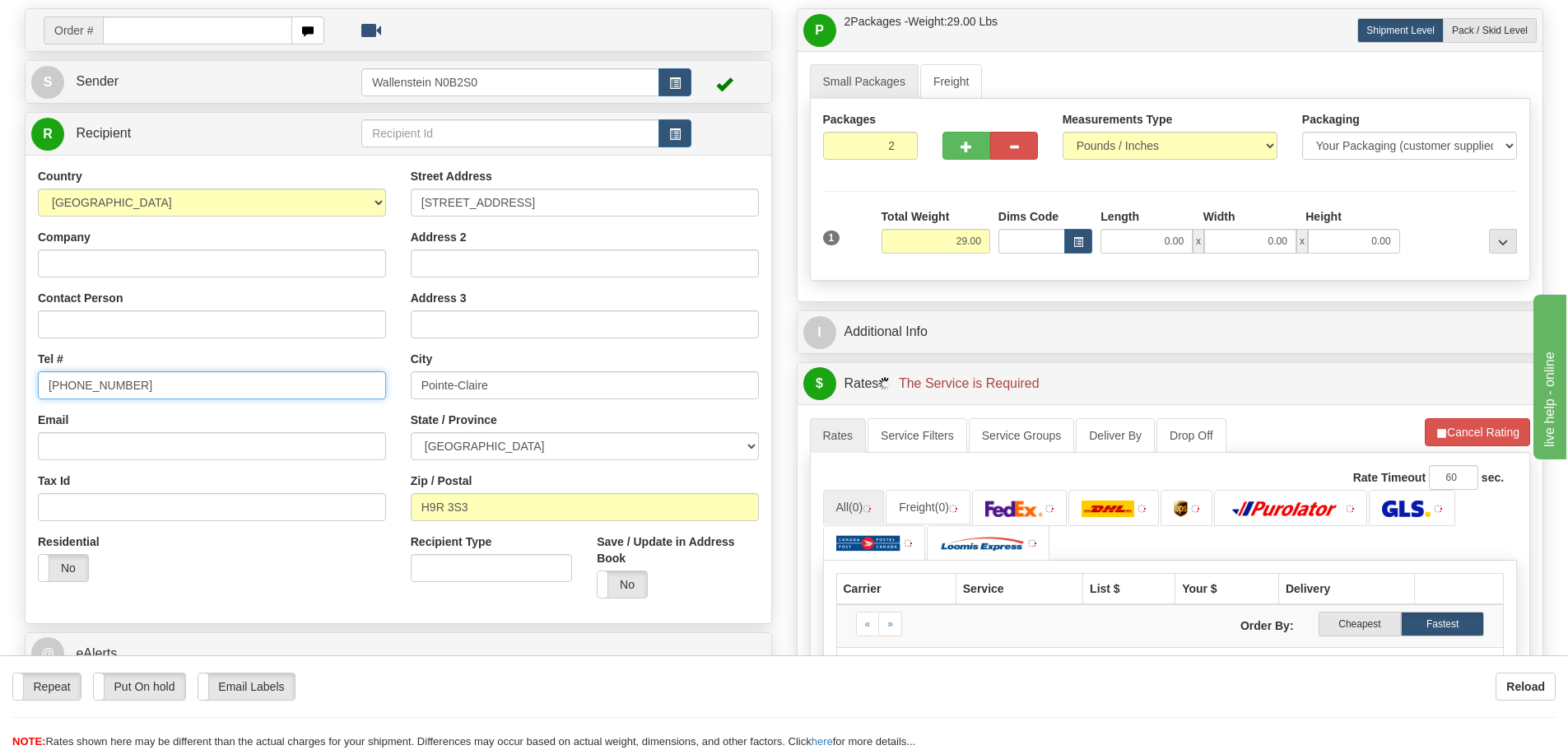
scroll to position [165, 0]
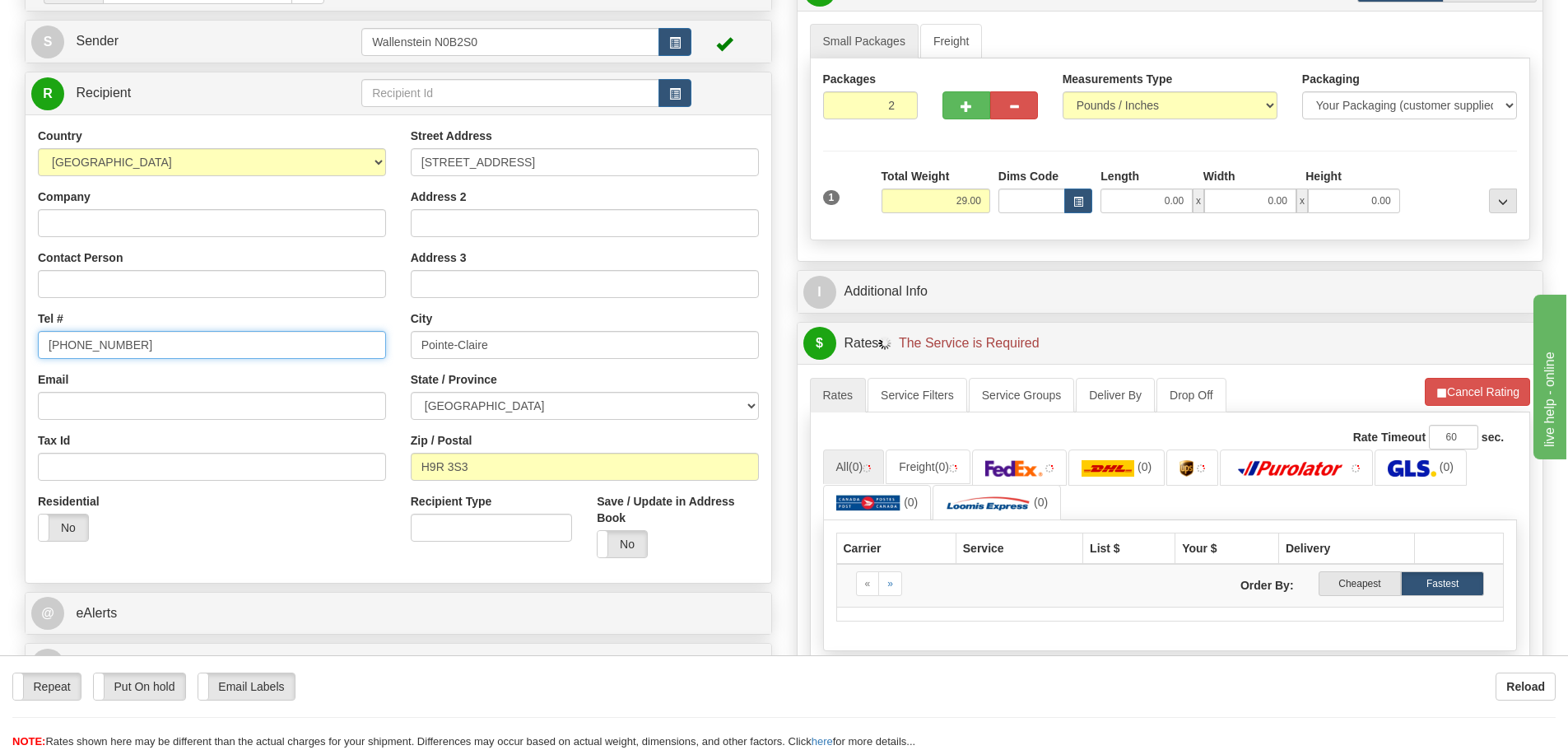
type input "[PHONE_NUMBER]"
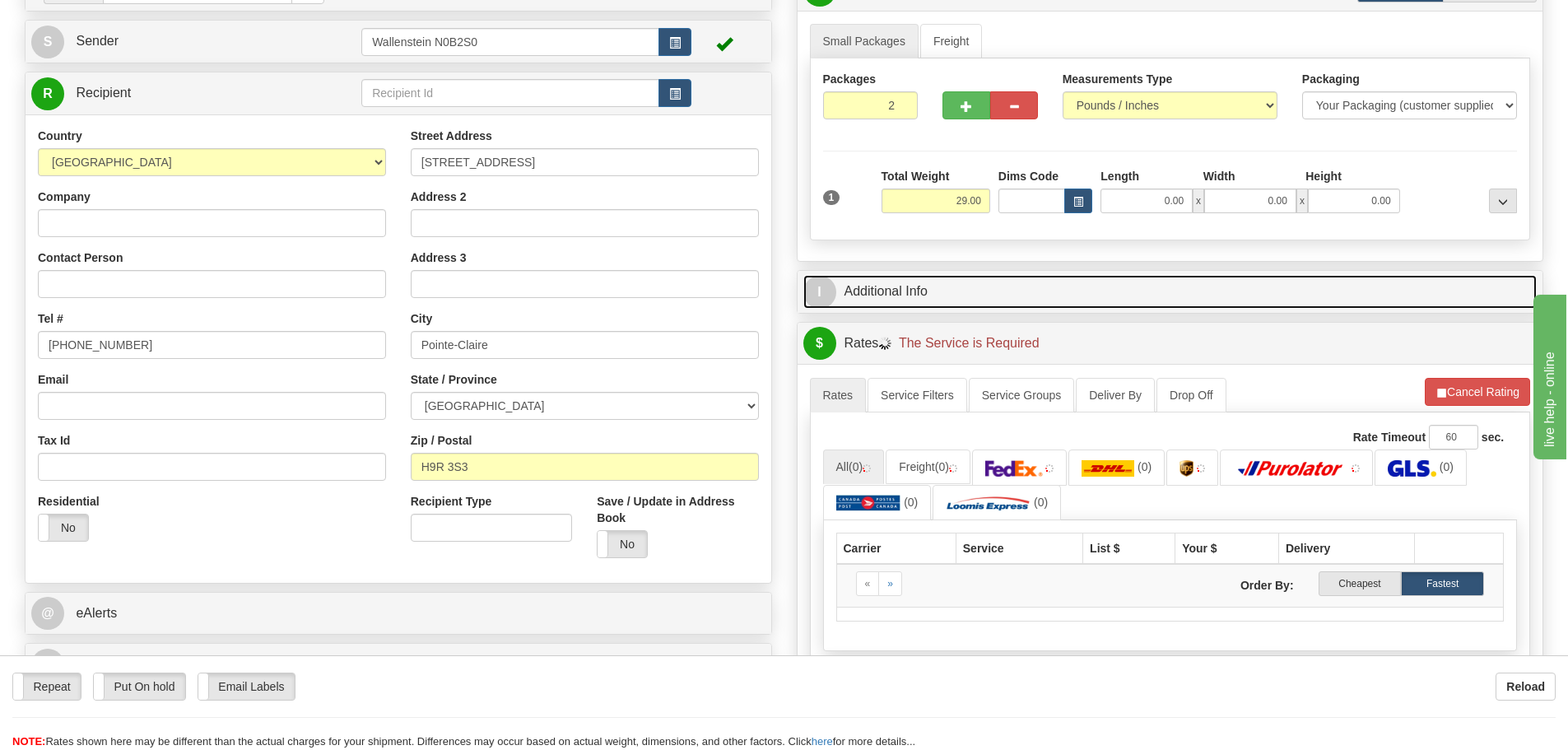
click at [1012, 288] on link "I Additional Info" at bounding box center [1170, 292] width 734 height 34
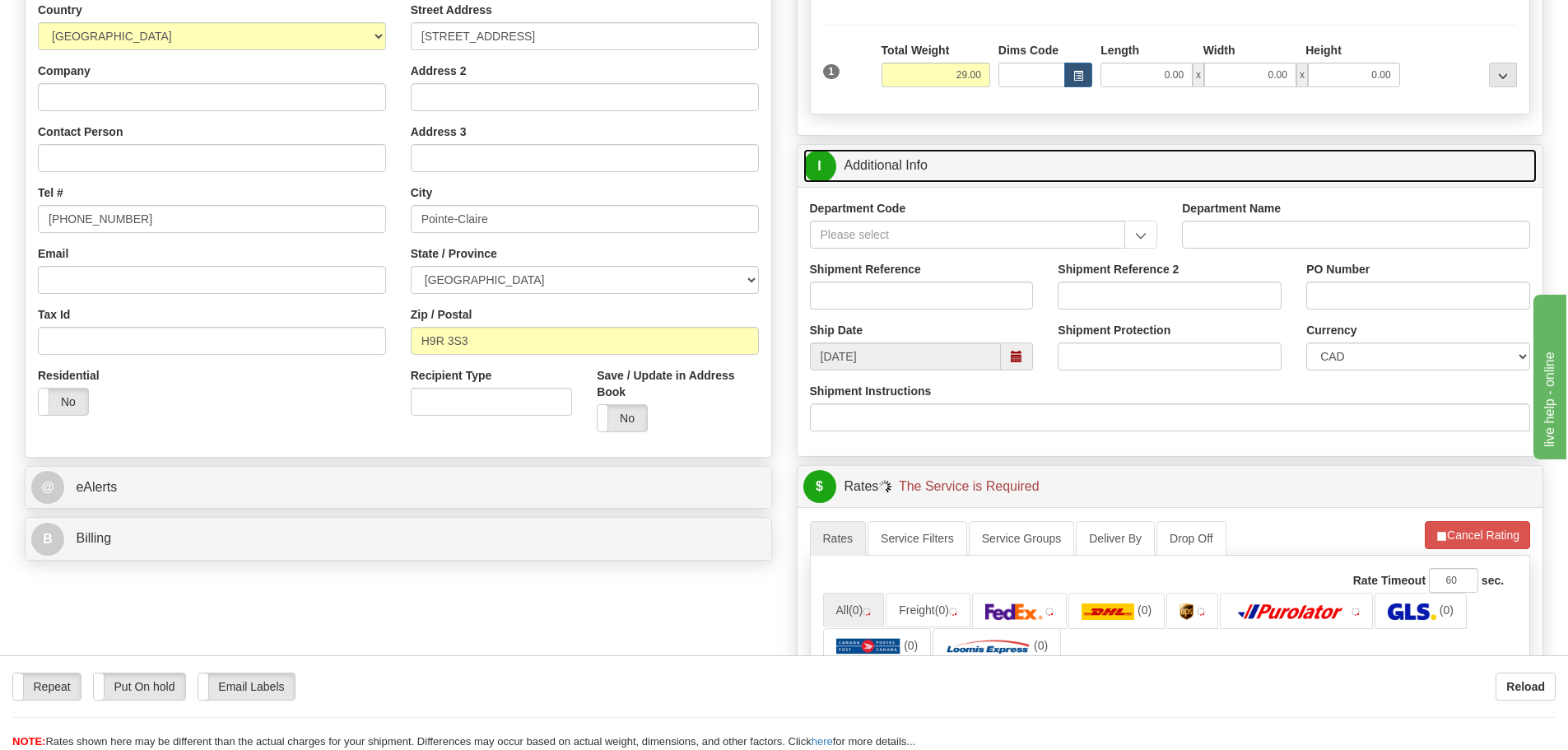
scroll to position [330, 0]
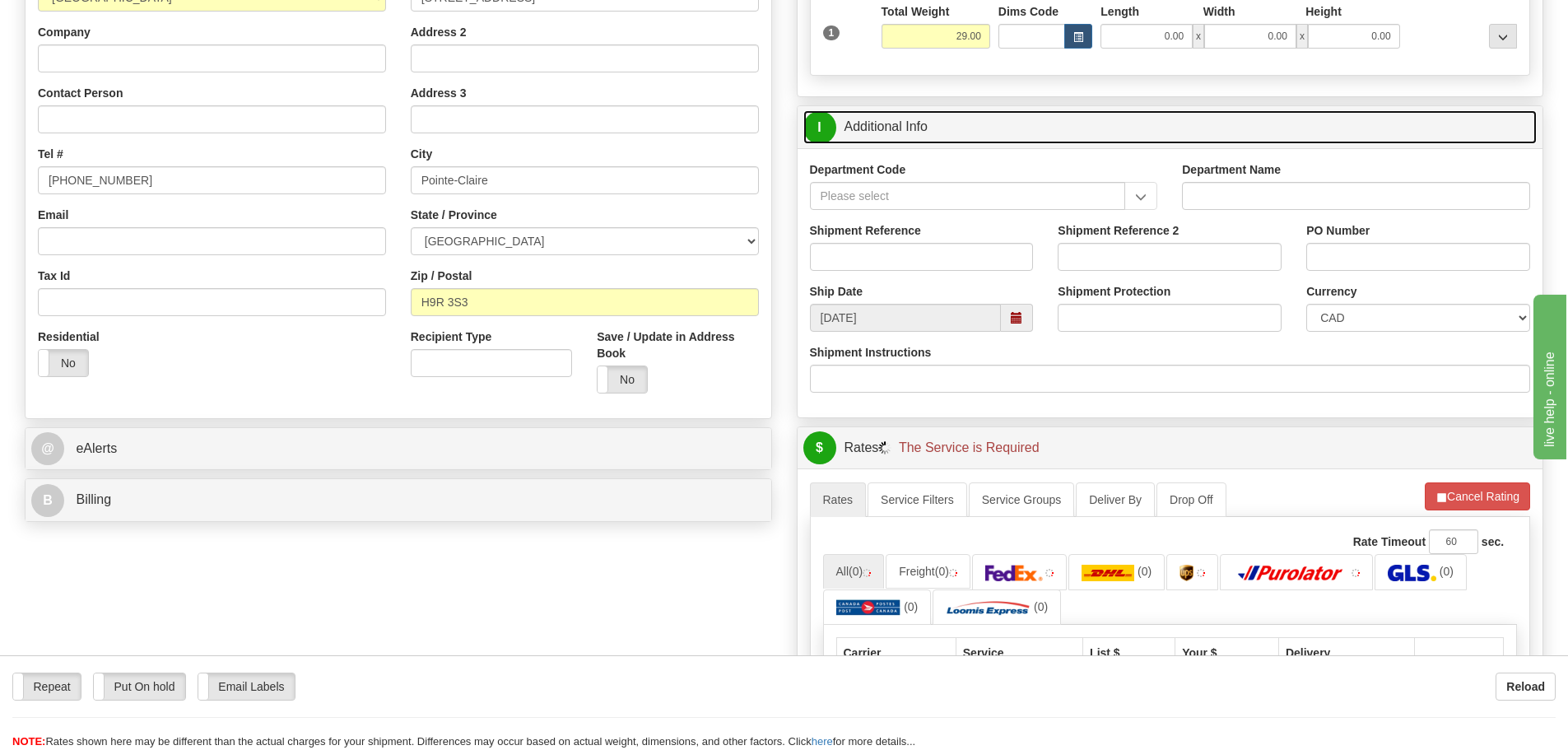
click at [956, 125] on link "I Additional Info" at bounding box center [1170, 127] width 734 height 34
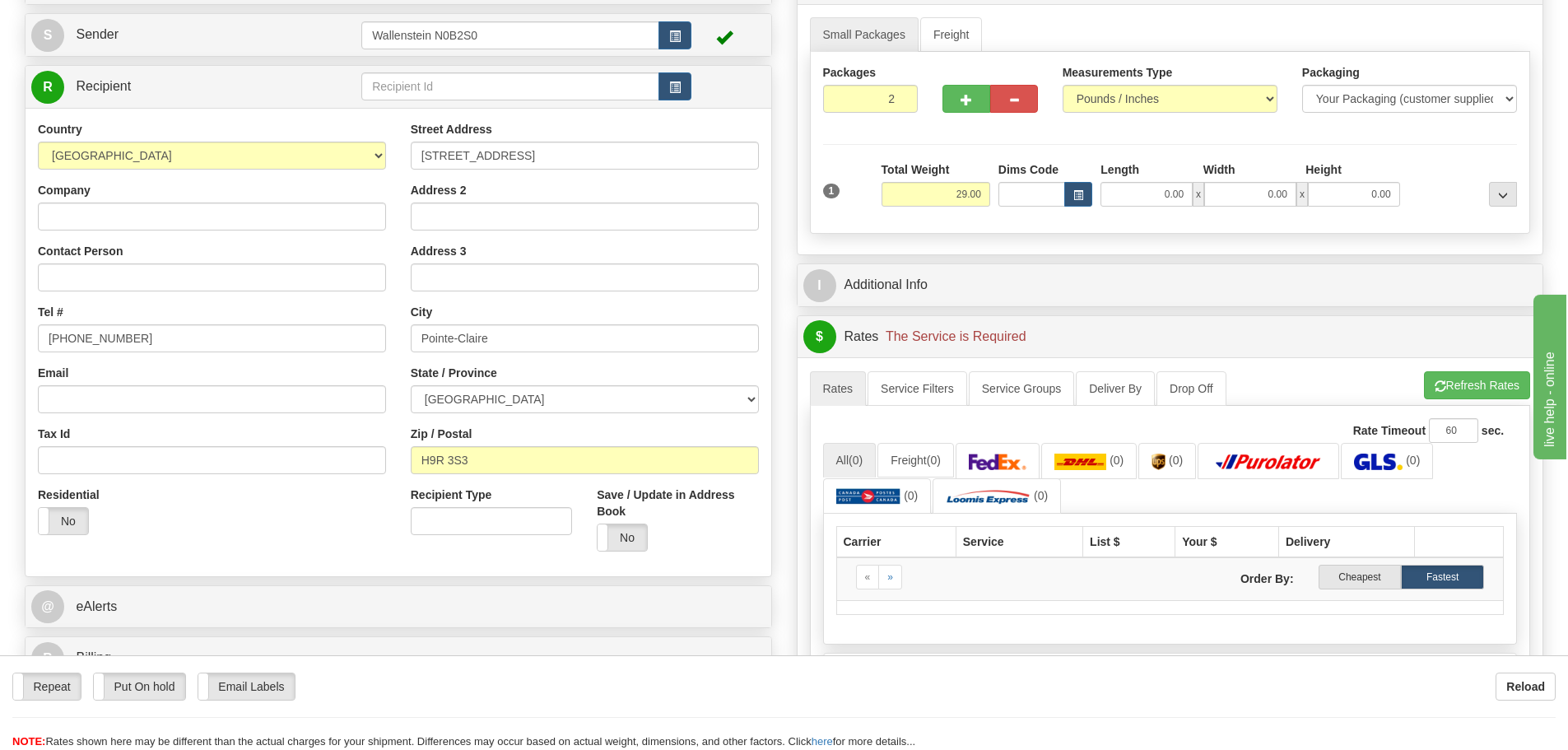
scroll to position [165, 0]
